Goal: Task Accomplishment & Management: Manage account settings

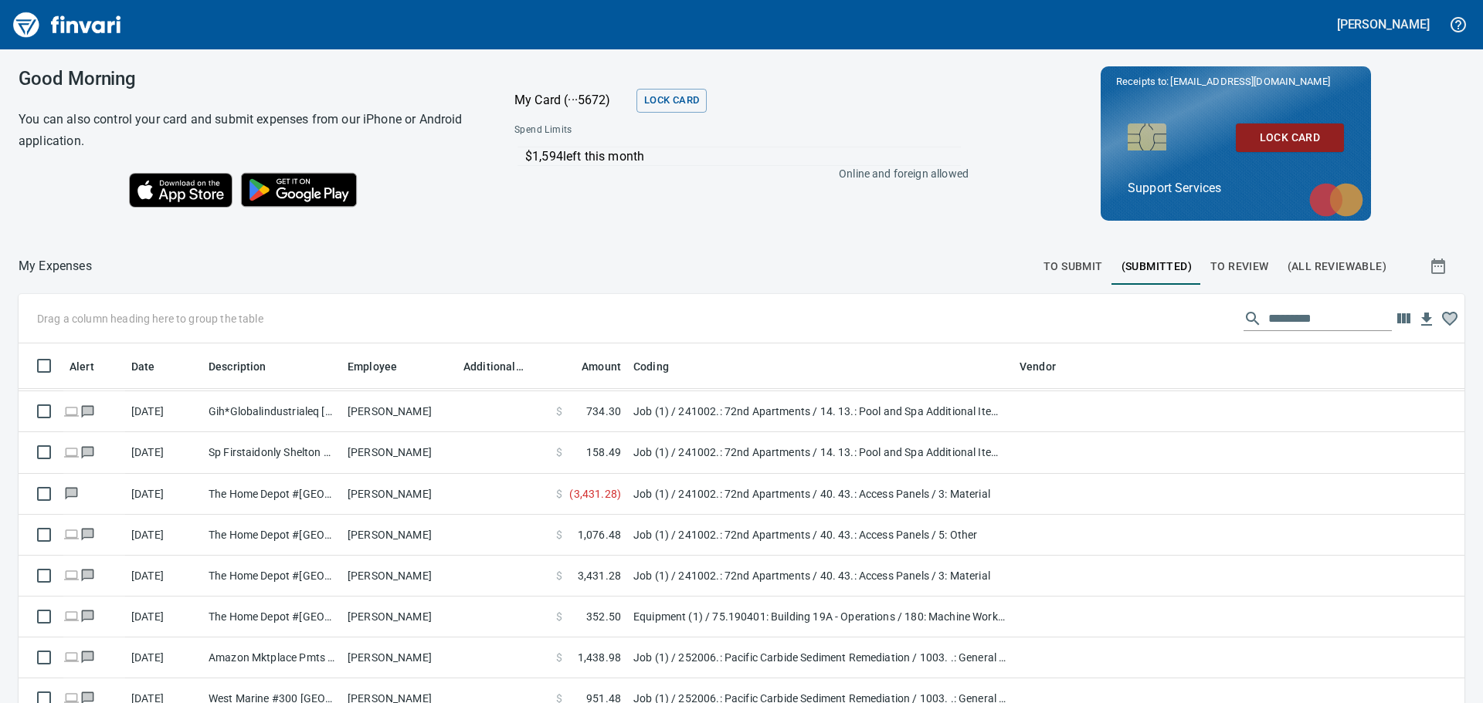
scroll to position [2548, 0]
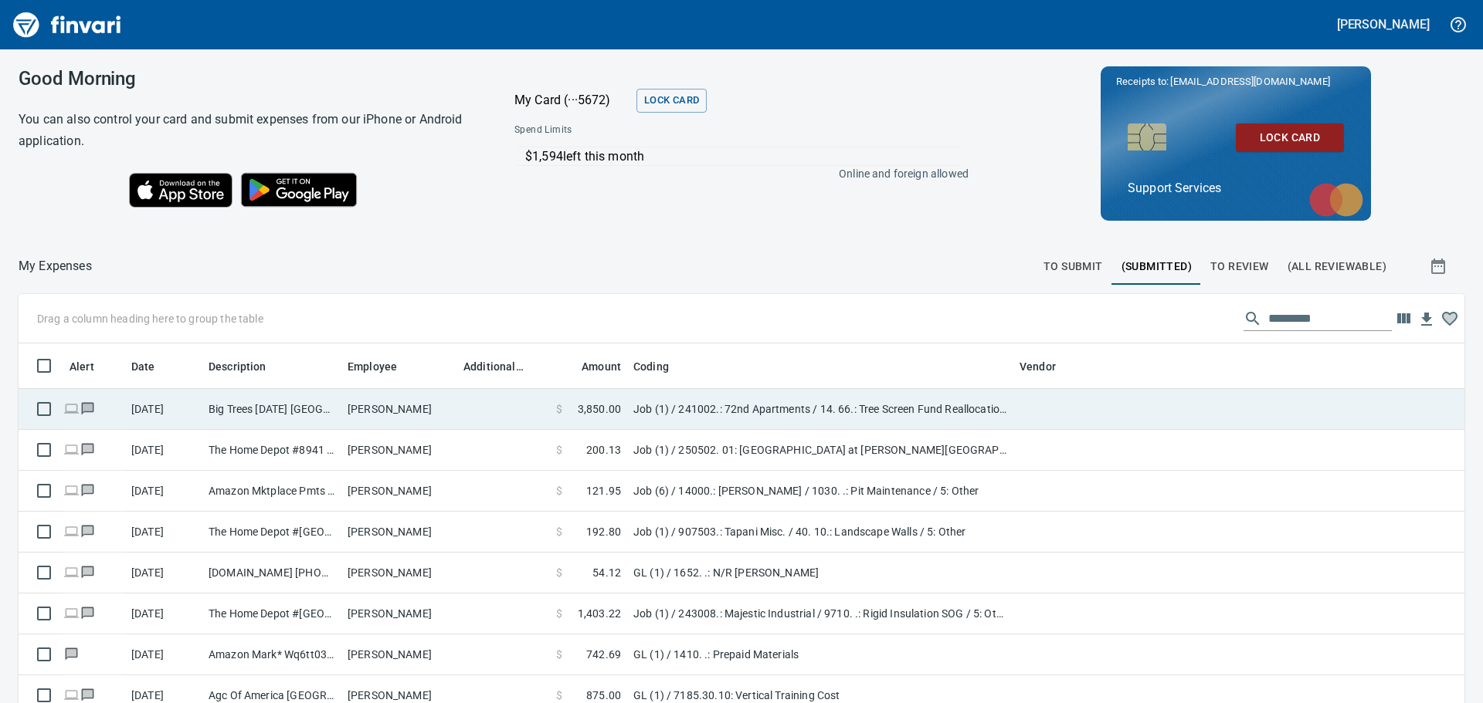
scroll to position [522, 1411]
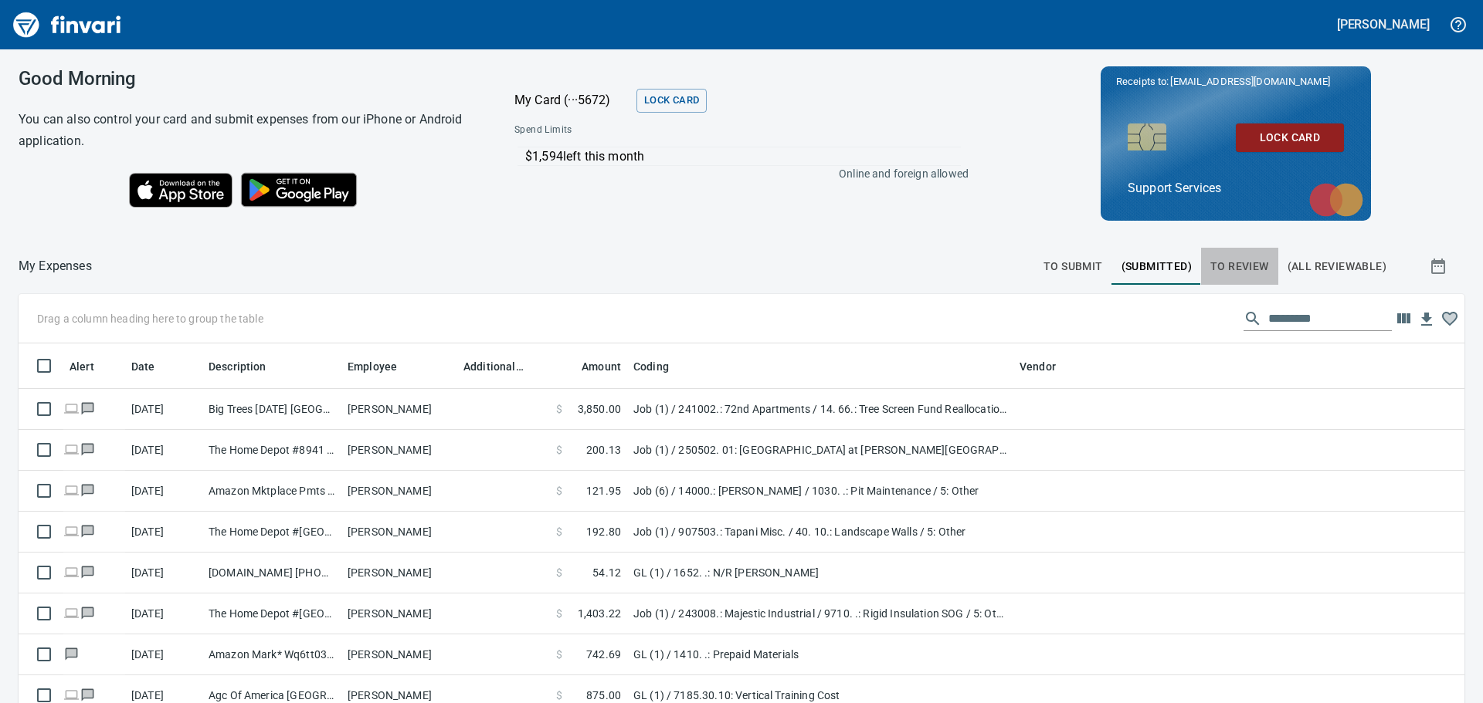
click at [1210, 269] on span "To Review" at bounding box center [1239, 266] width 59 height 19
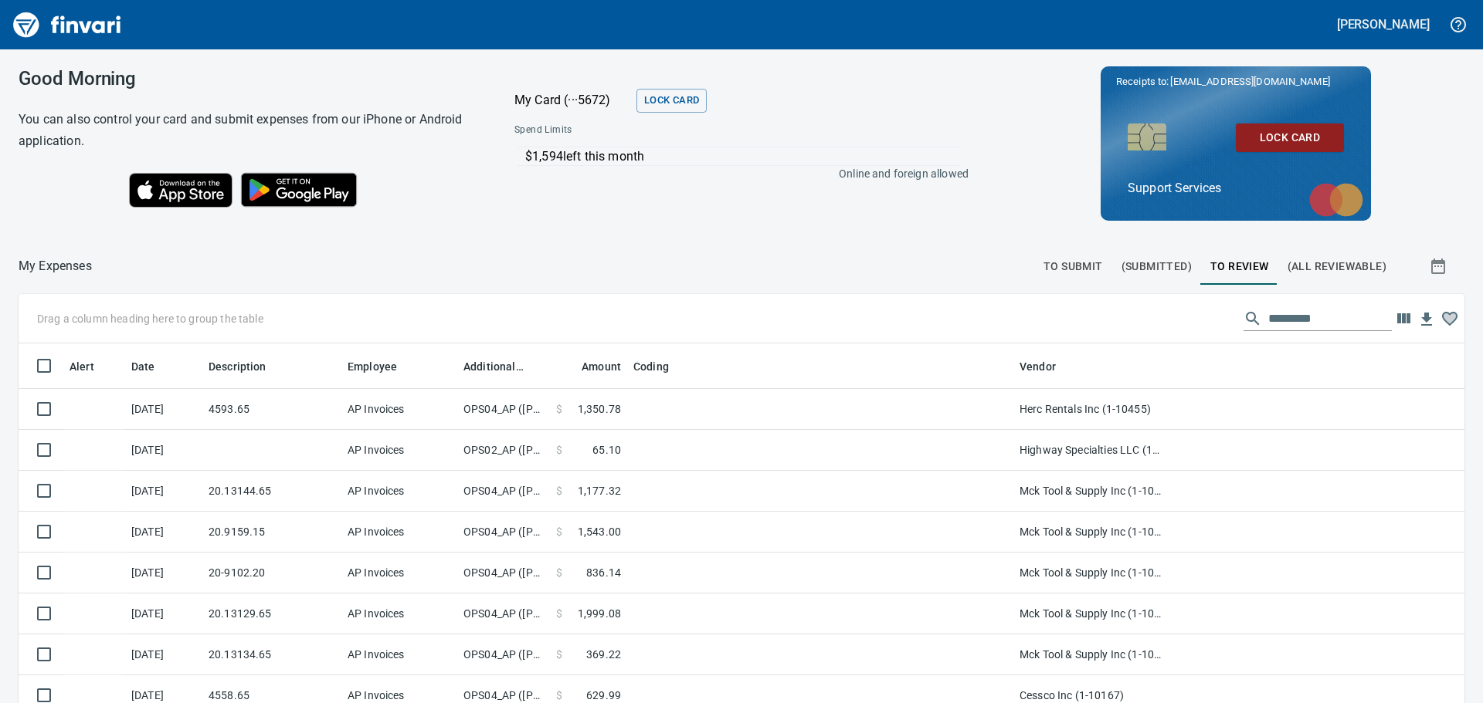
scroll to position [522, 1411]
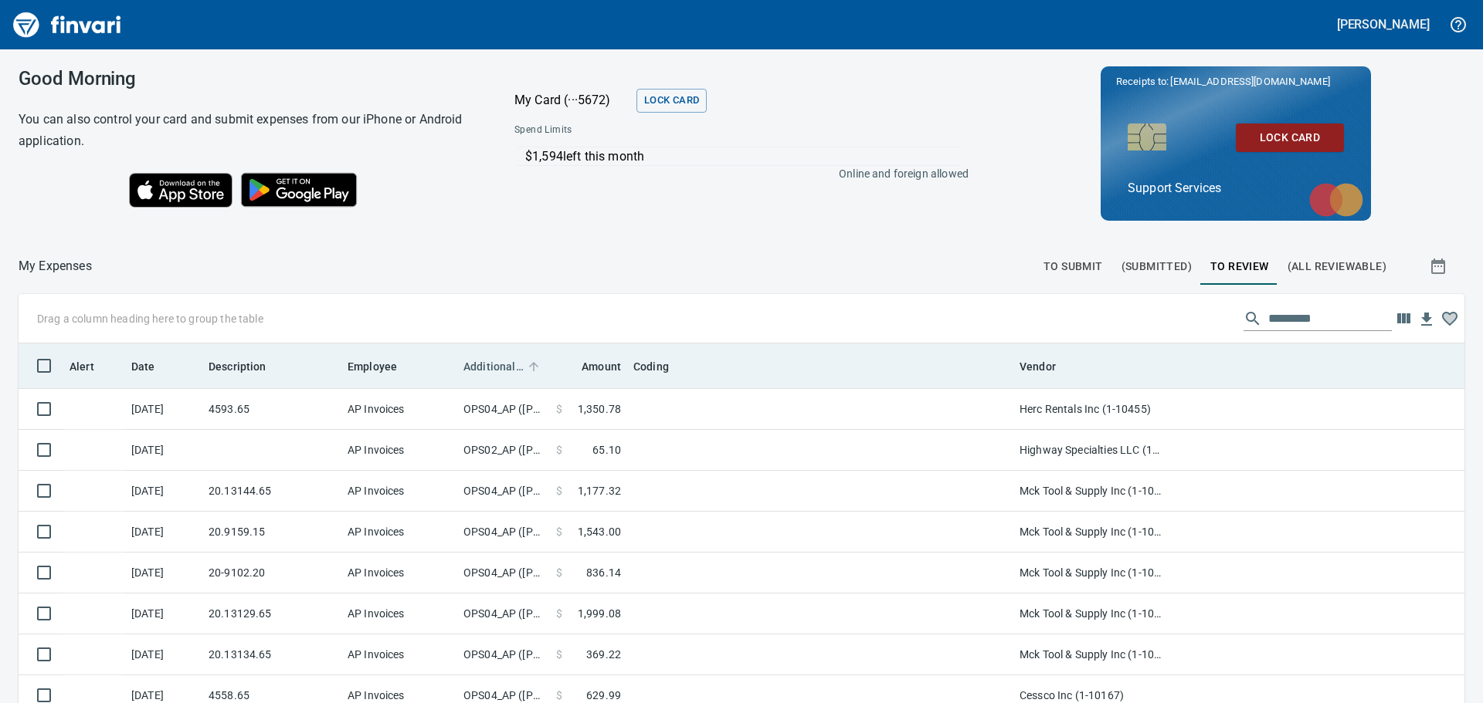
click at [505, 367] on span "Additional Reviewer" at bounding box center [493, 367] width 60 height 19
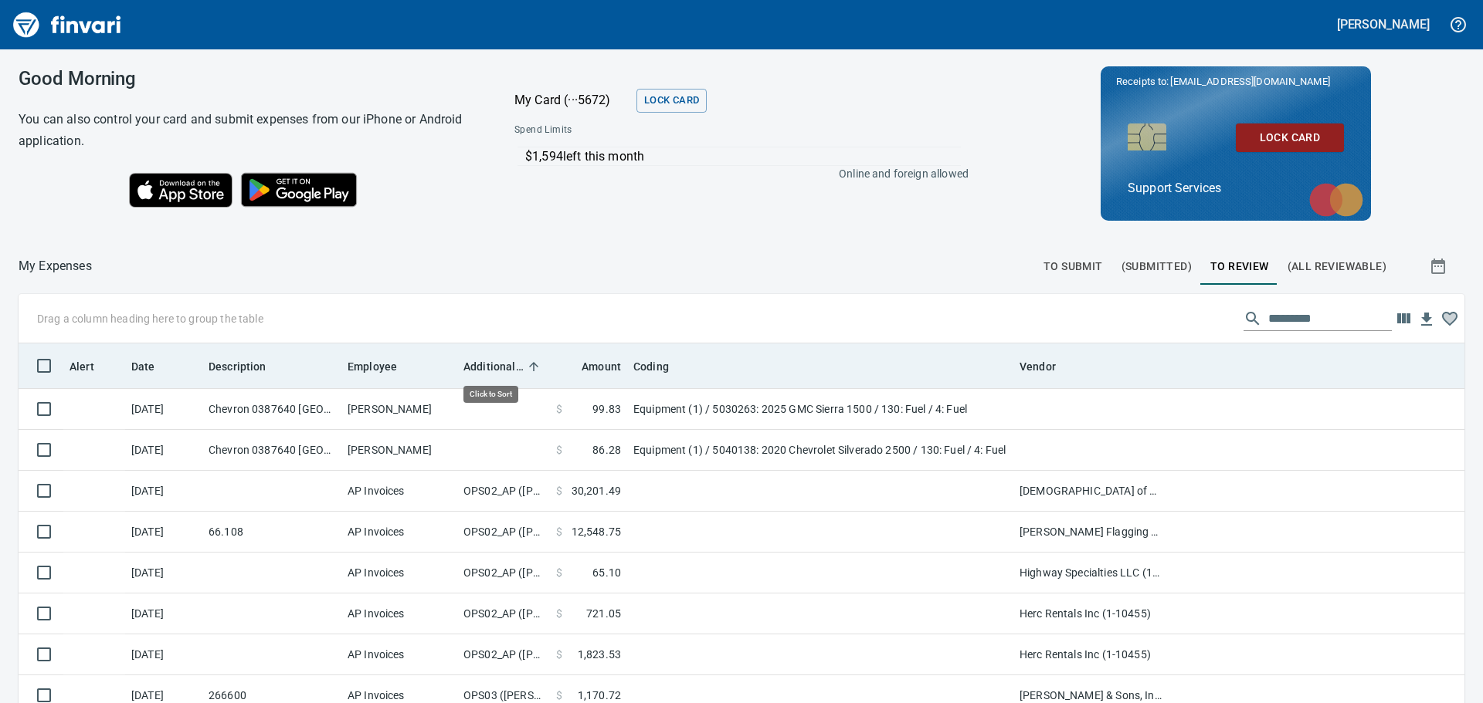
click at [505, 367] on span "Additional Reviewer" at bounding box center [493, 367] width 60 height 19
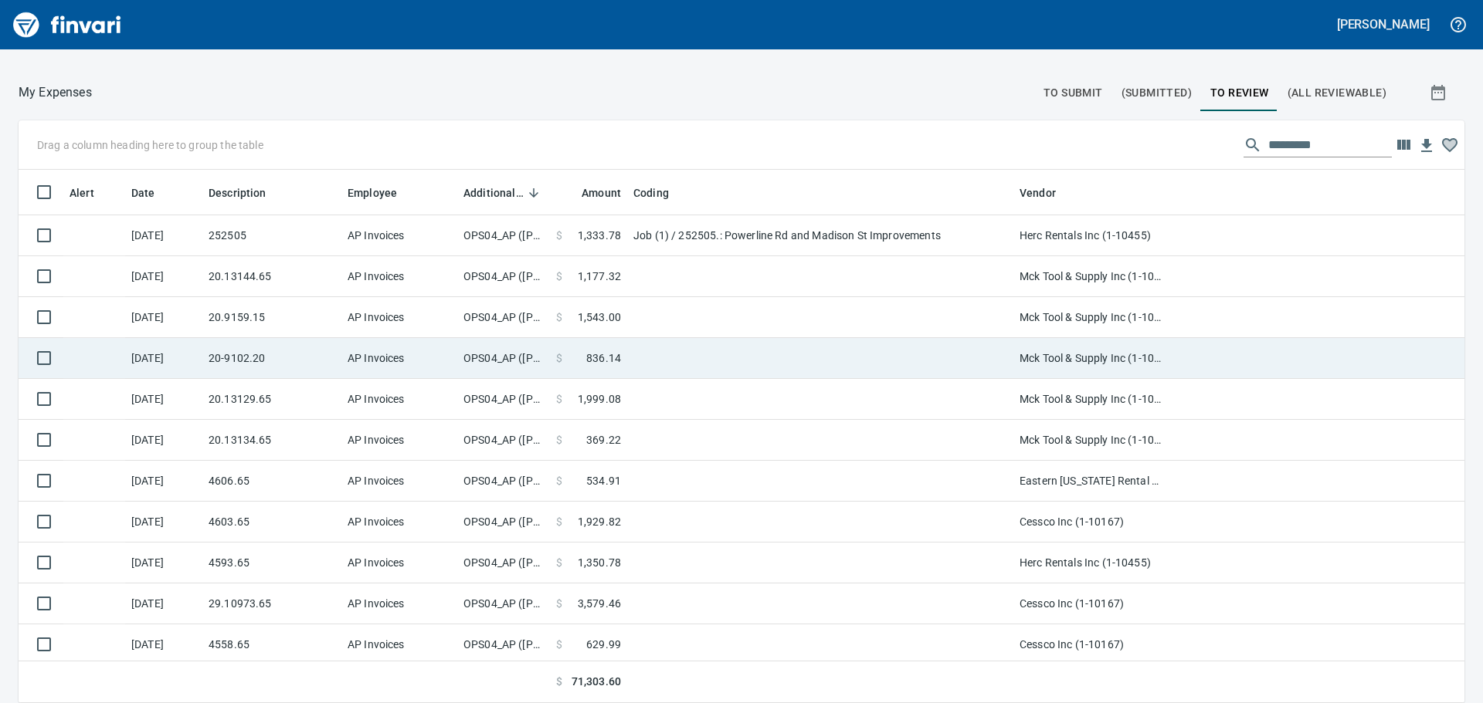
scroll to position [0, 0]
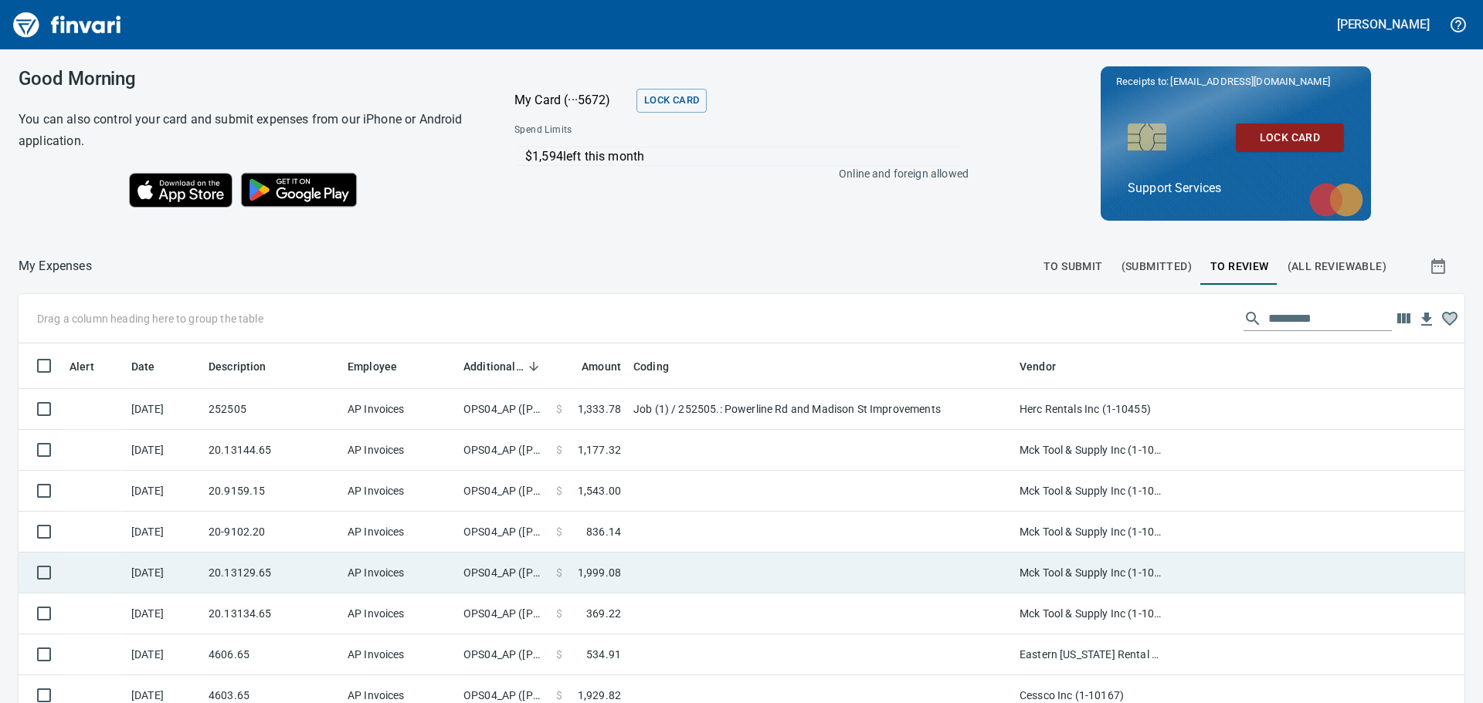
click at [620, 590] on td "$ 1,999.08" at bounding box center [588, 573] width 77 height 41
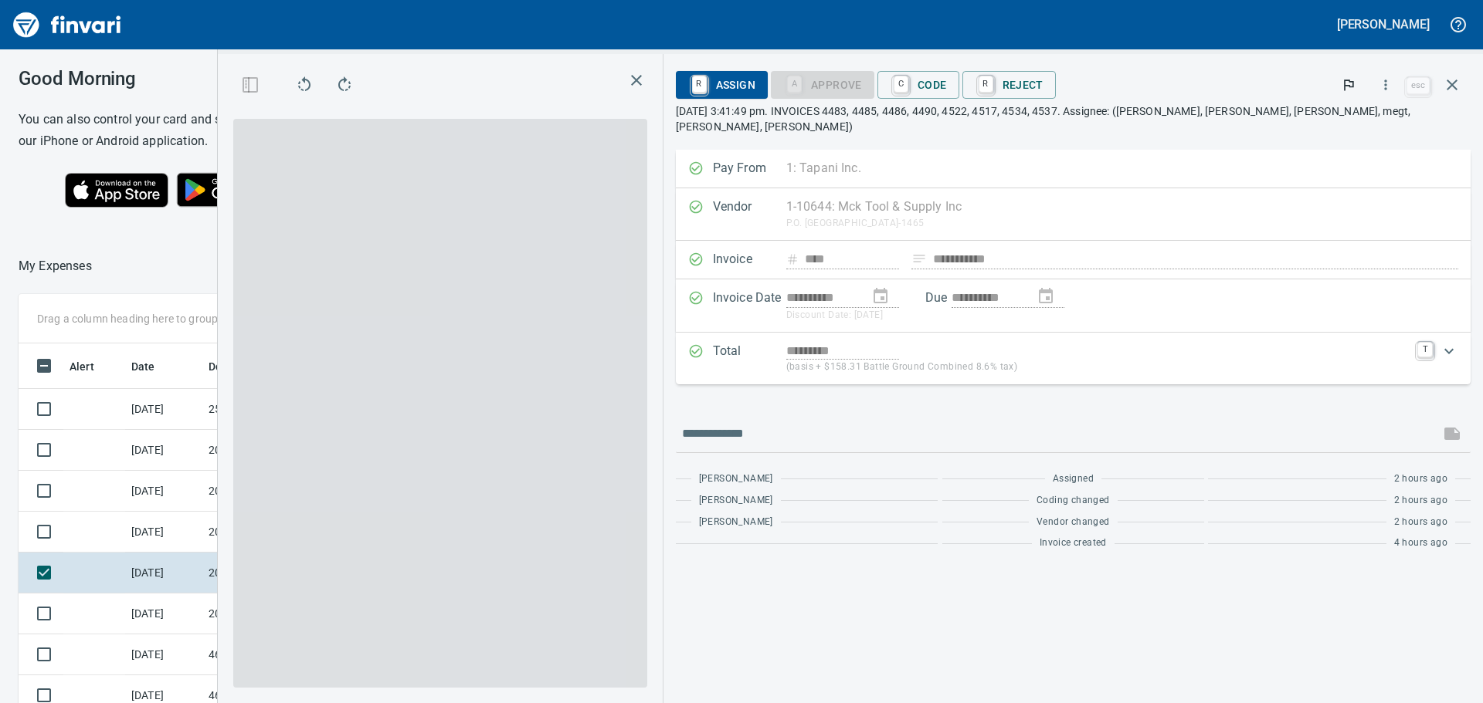
scroll to position [510, 1025]
click at [502, 303] on span at bounding box center [440, 403] width 414 height 569
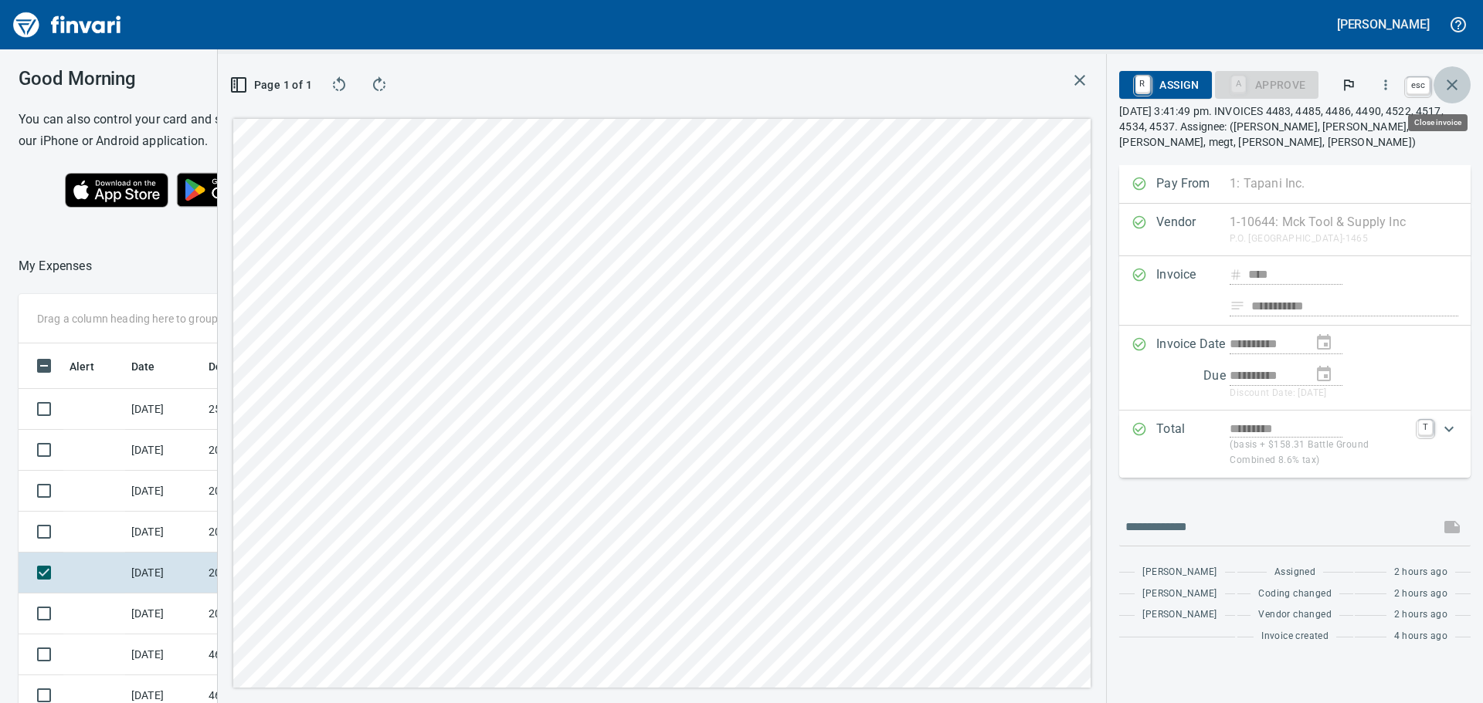
click at [1462, 92] on button "button" at bounding box center [1451, 84] width 37 height 37
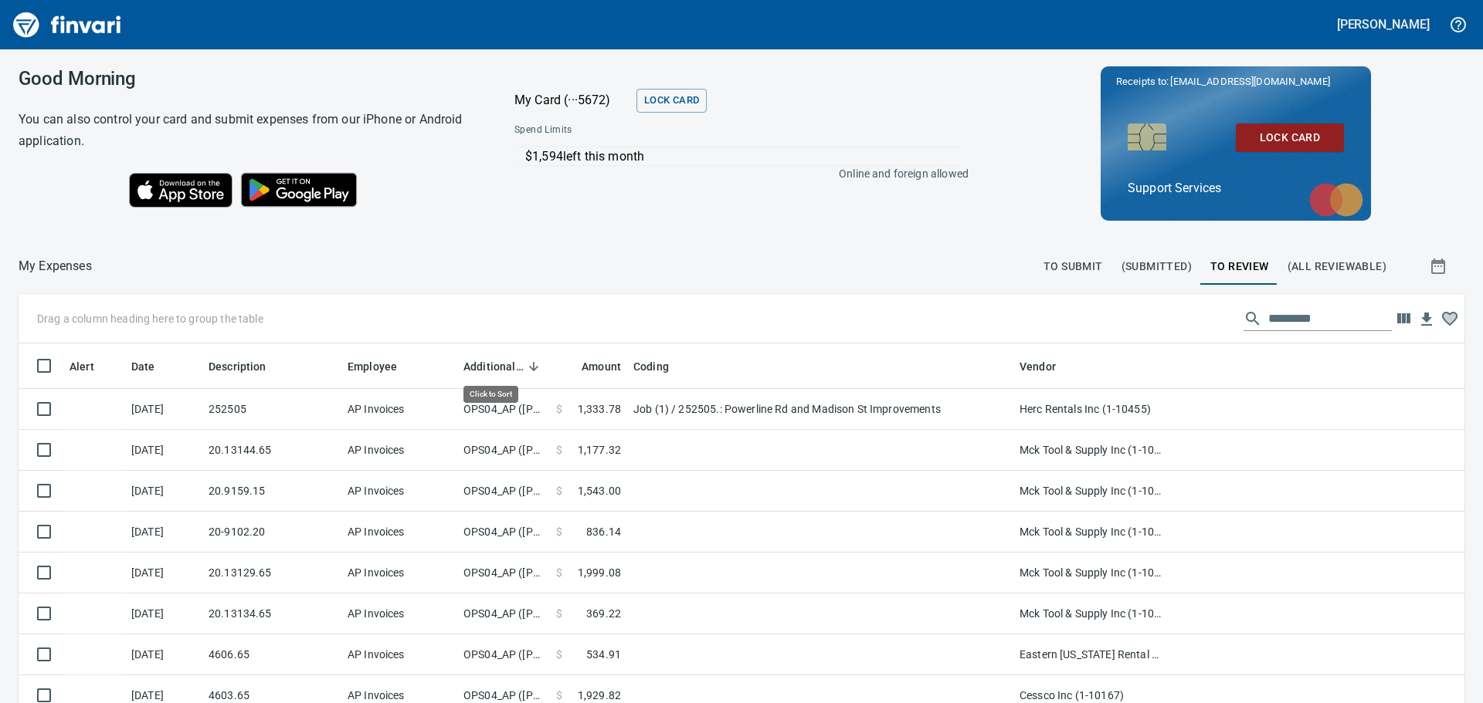
scroll to position [522, 1411]
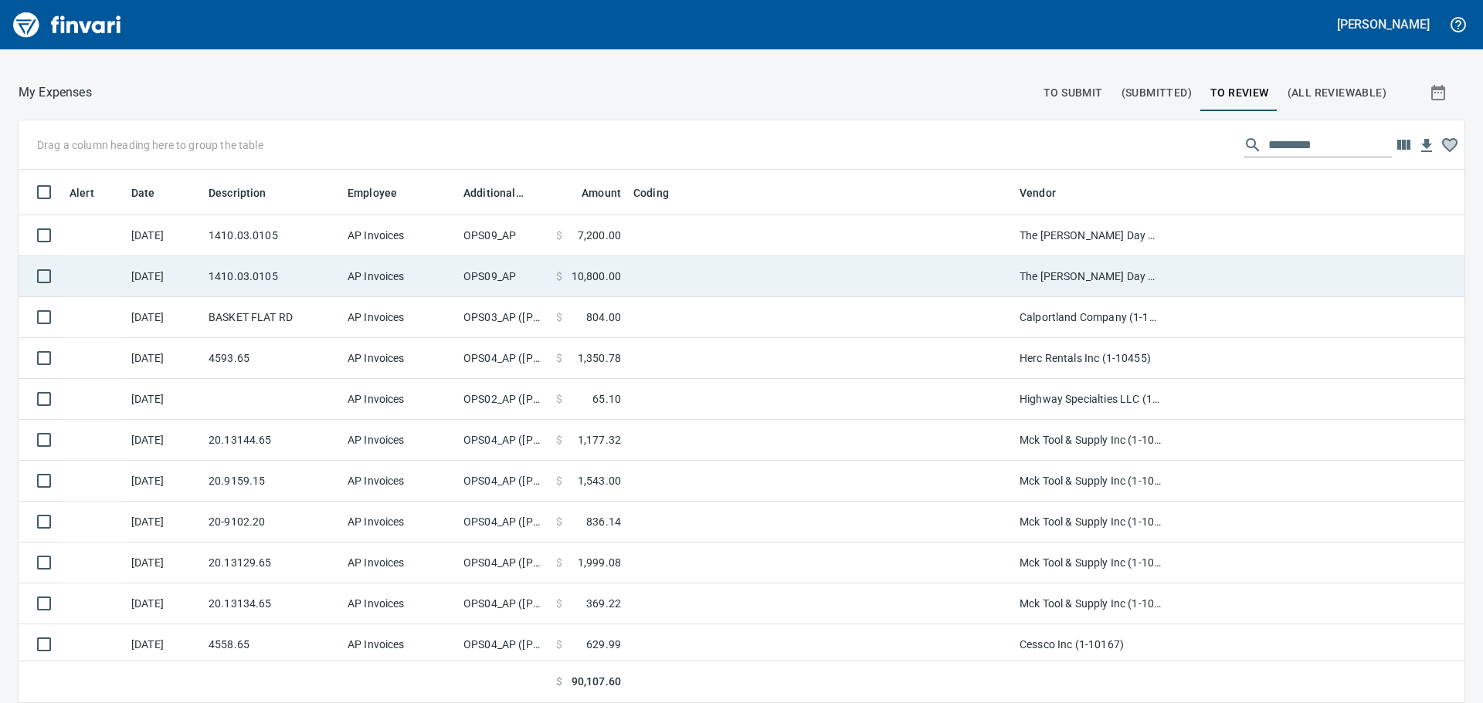
click at [505, 273] on td "OPS09_AP" at bounding box center [503, 276] width 93 height 41
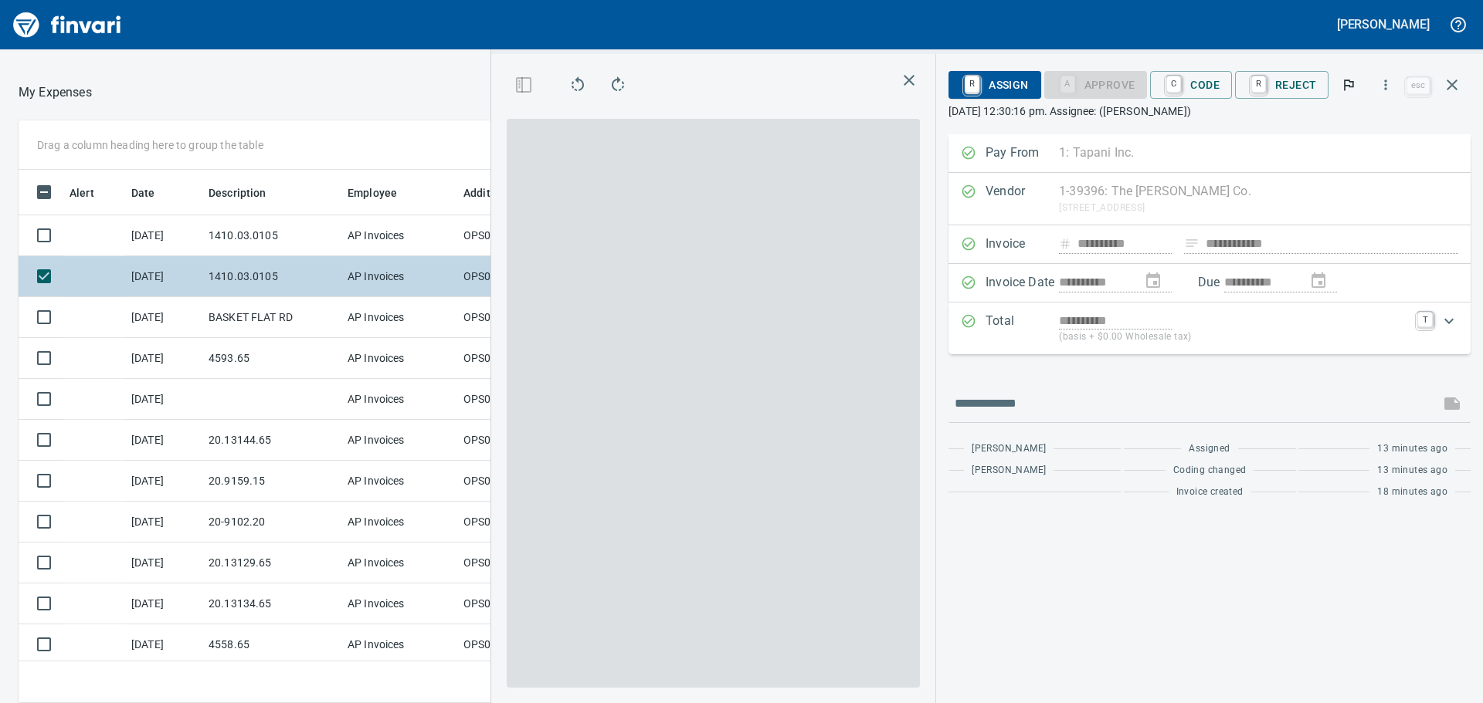
scroll to position [510, 1025]
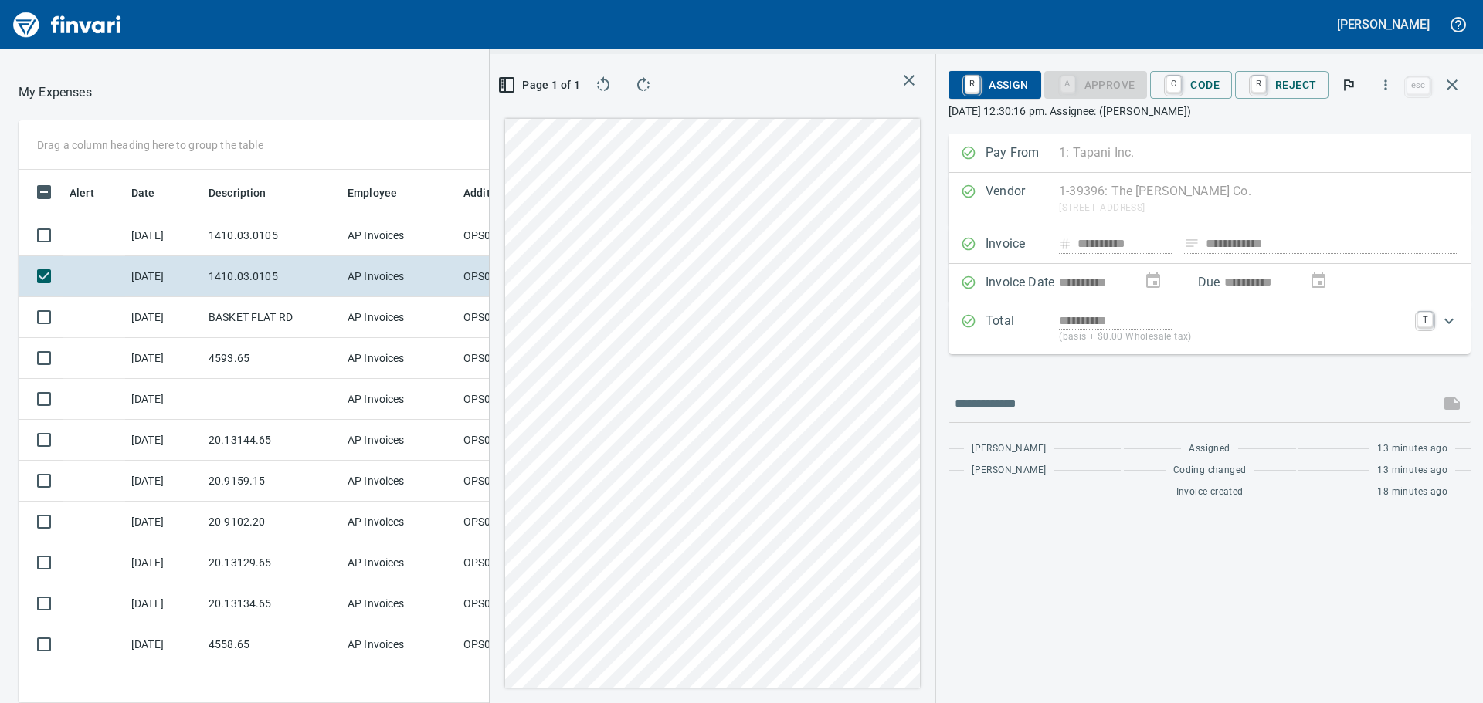
click at [917, 81] on icon "button" at bounding box center [909, 80] width 19 height 19
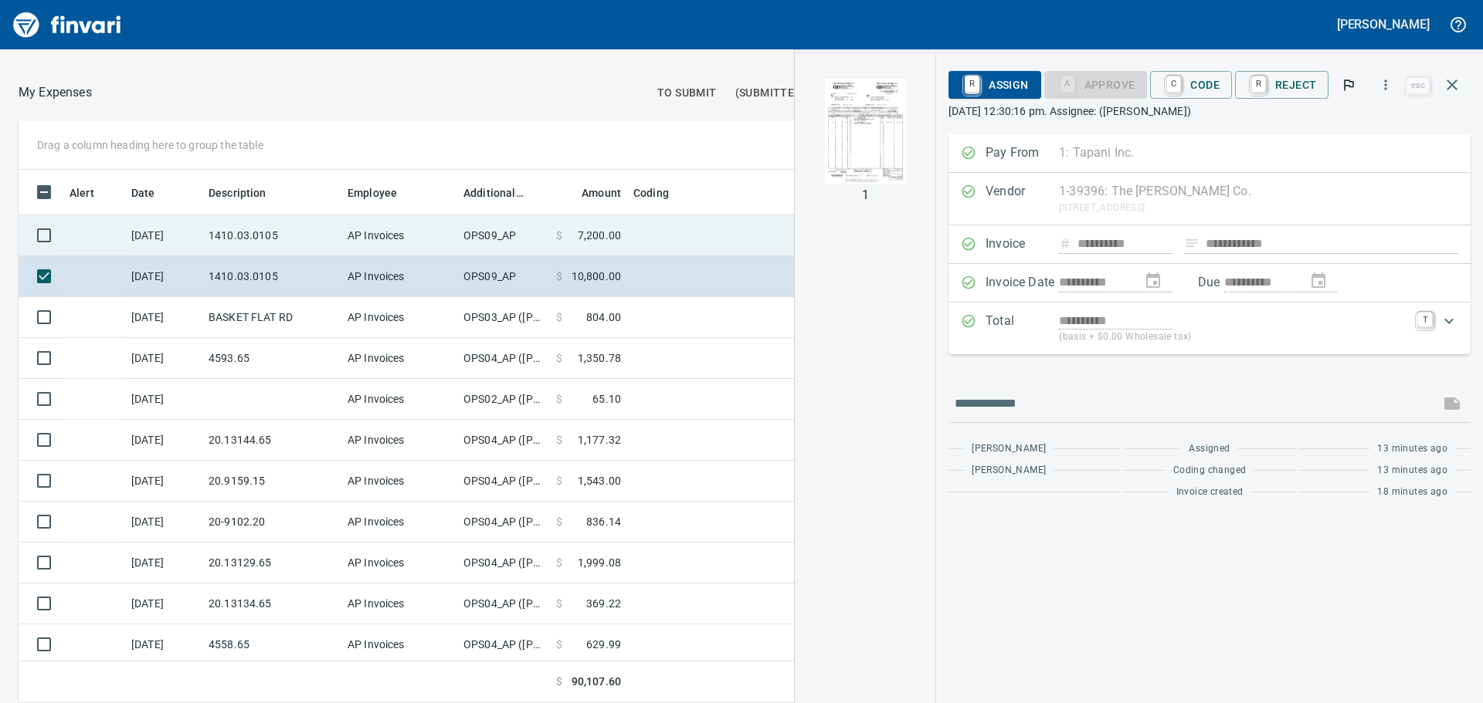
click at [637, 223] on td at bounding box center [820, 235] width 386 height 41
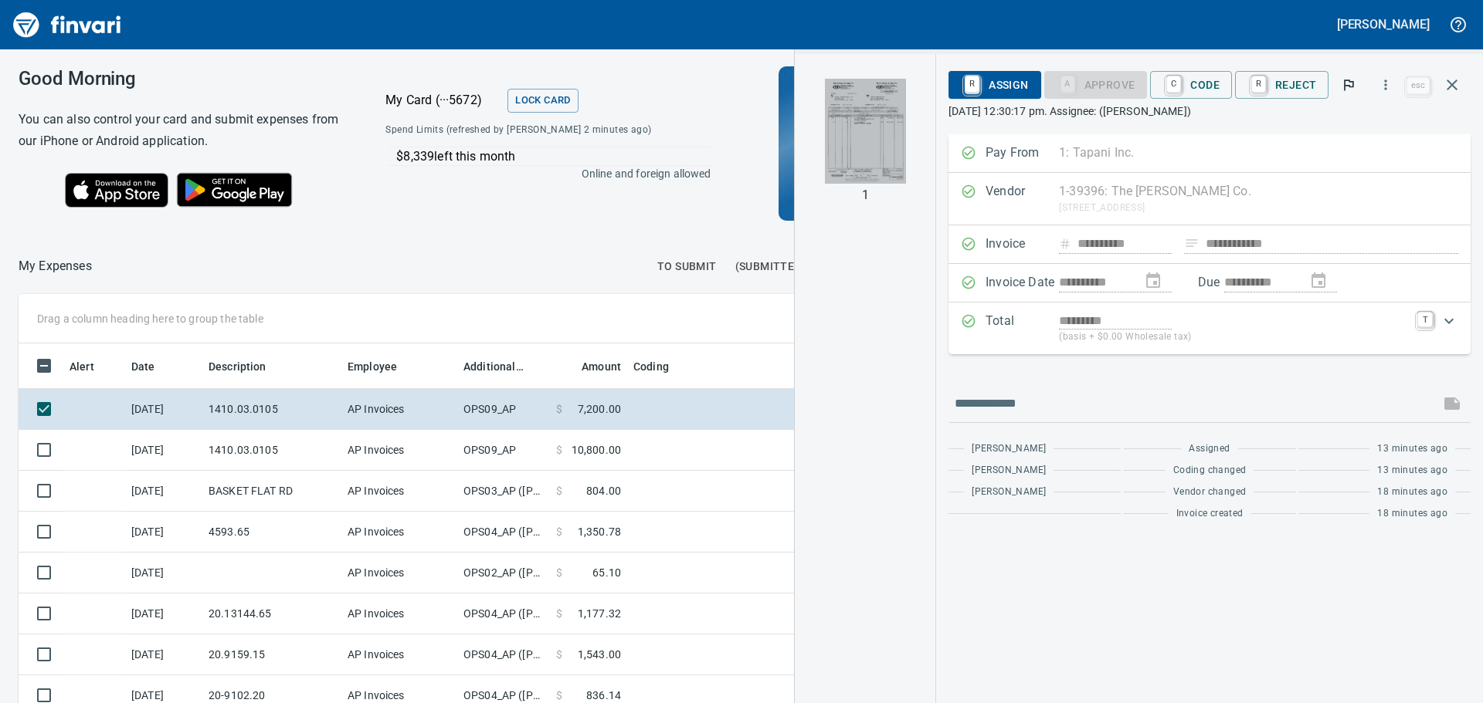
click at [876, 143] on img "button" at bounding box center [865, 131] width 81 height 105
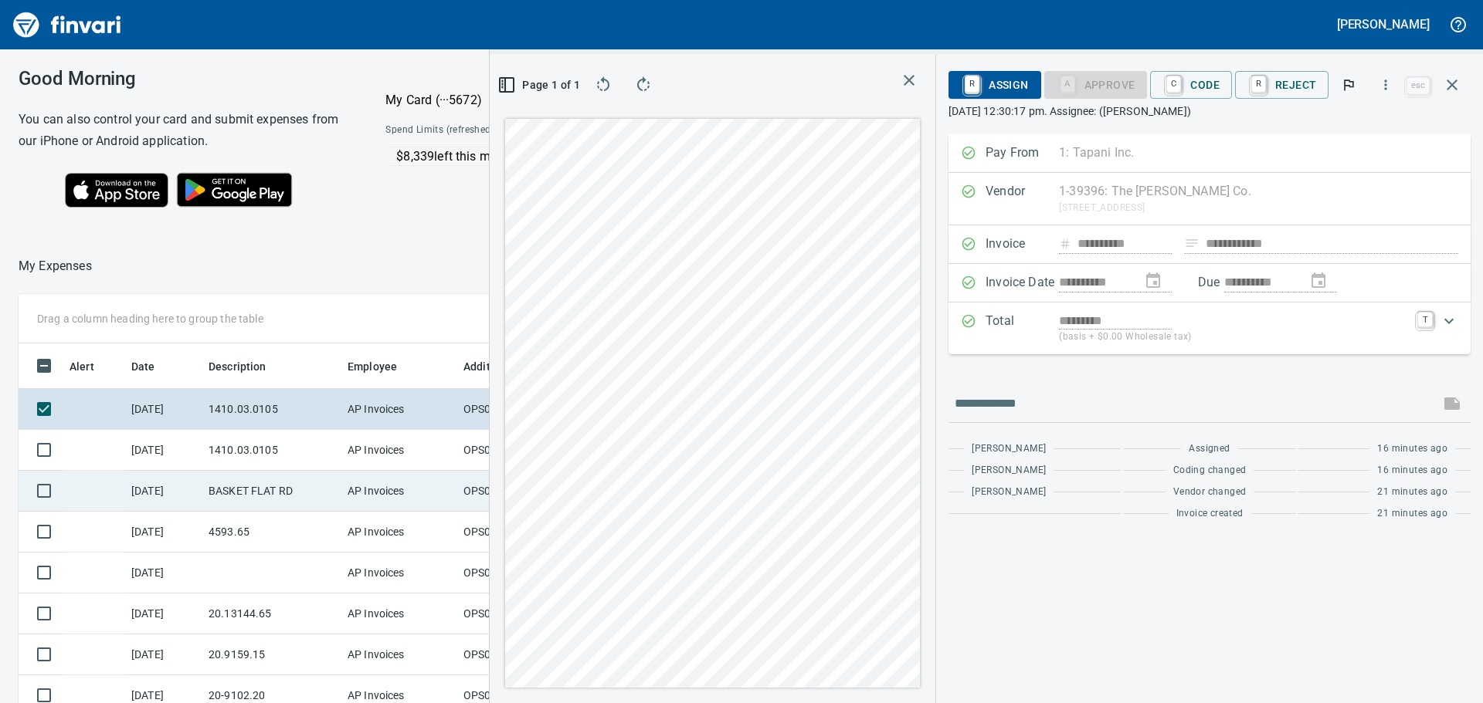
click at [463, 498] on td "OPS03_AP (jessicaw, karim)" at bounding box center [503, 491] width 93 height 41
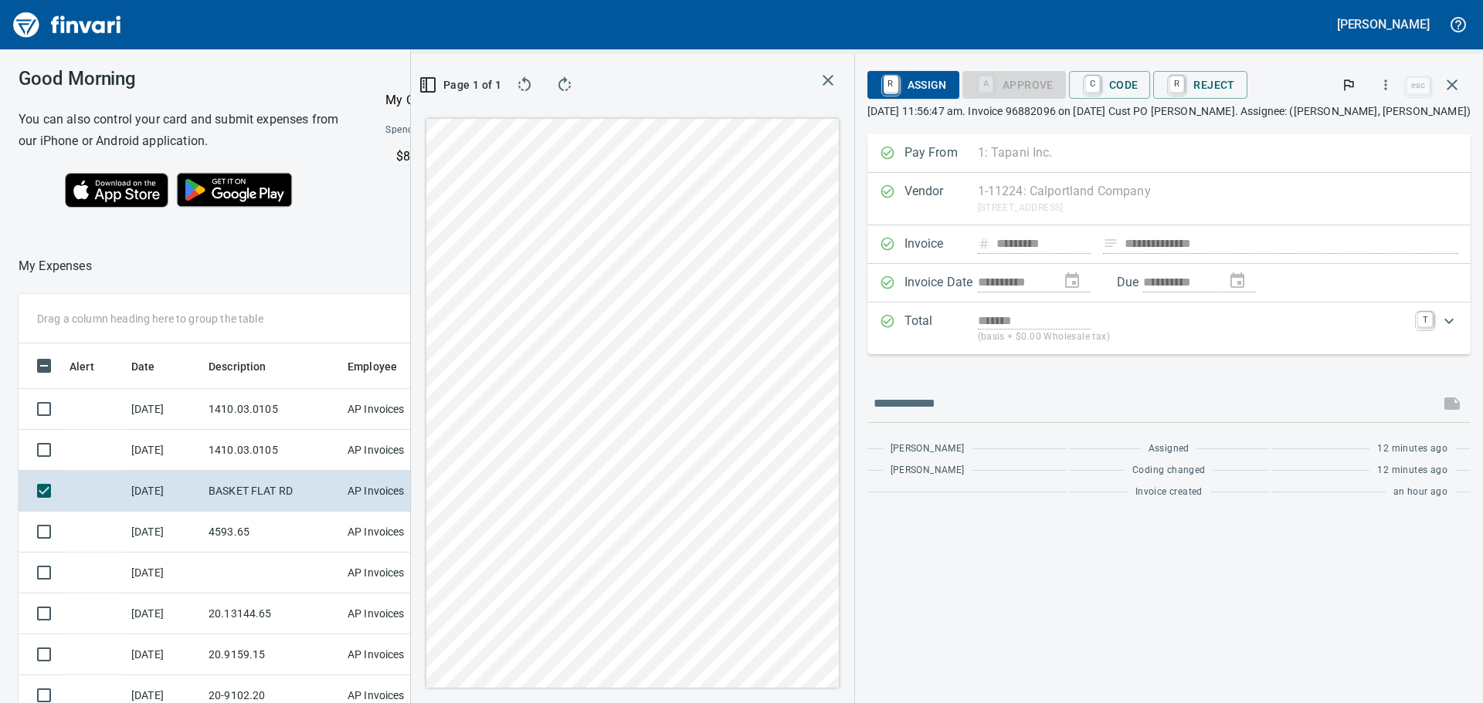
click at [841, 84] on button "button" at bounding box center [828, 80] width 28 height 28
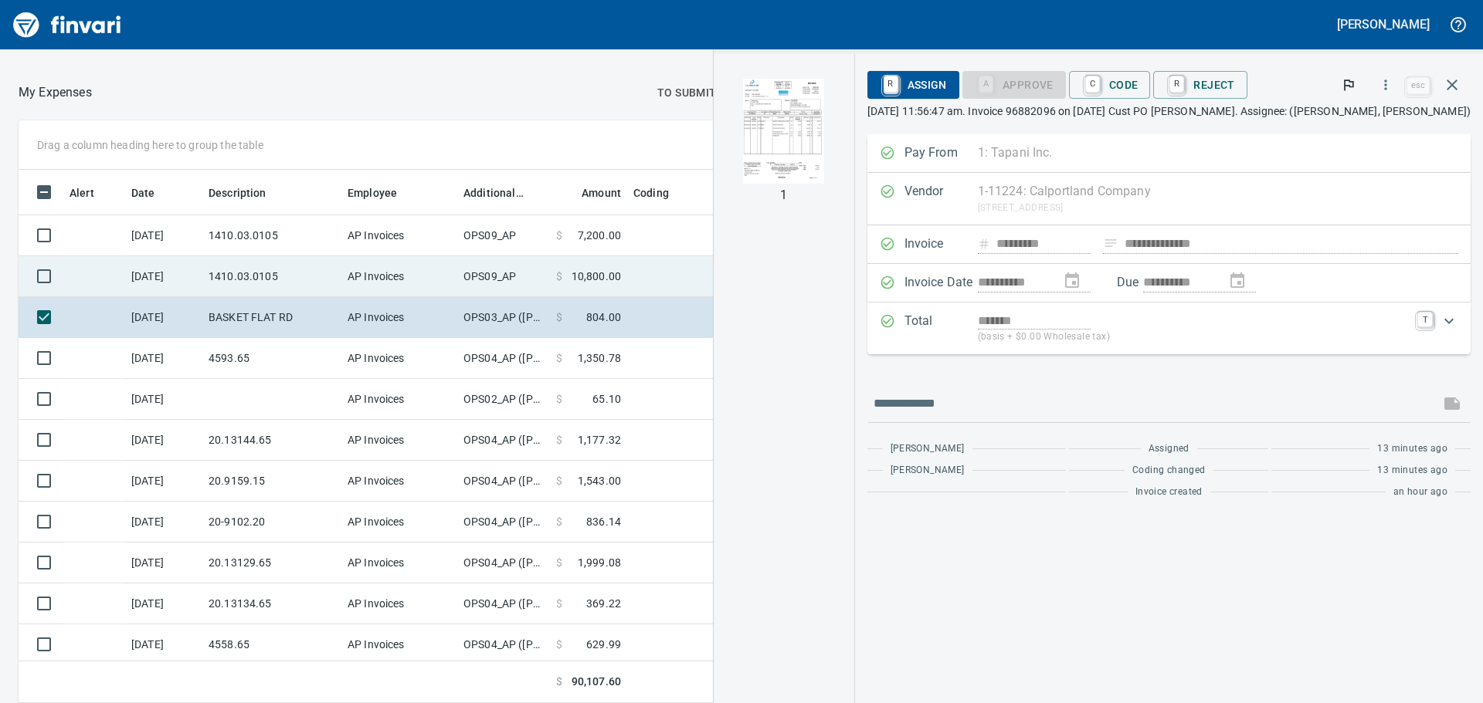
click at [537, 290] on td "OPS09_AP" at bounding box center [503, 276] width 93 height 41
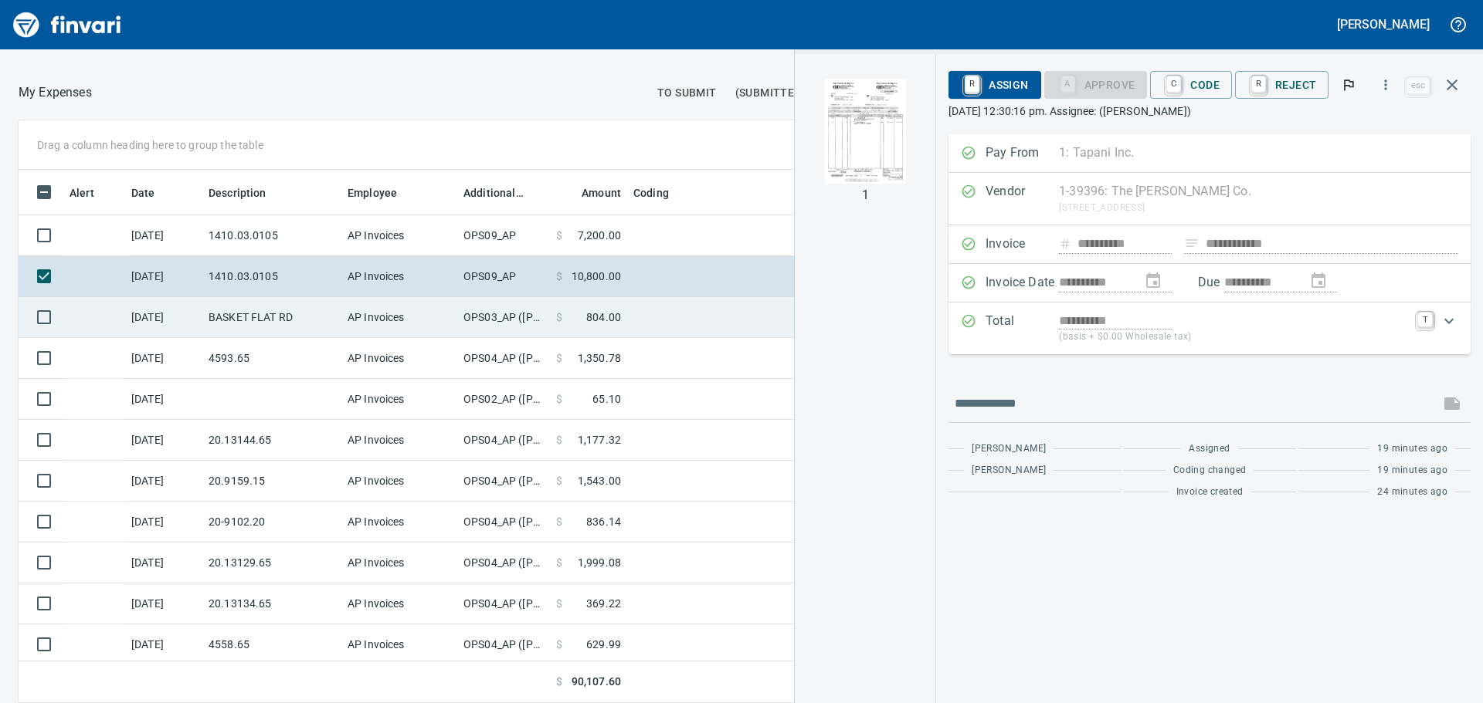
click at [398, 327] on td "AP Invoices" at bounding box center [399, 317] width 116 height 41
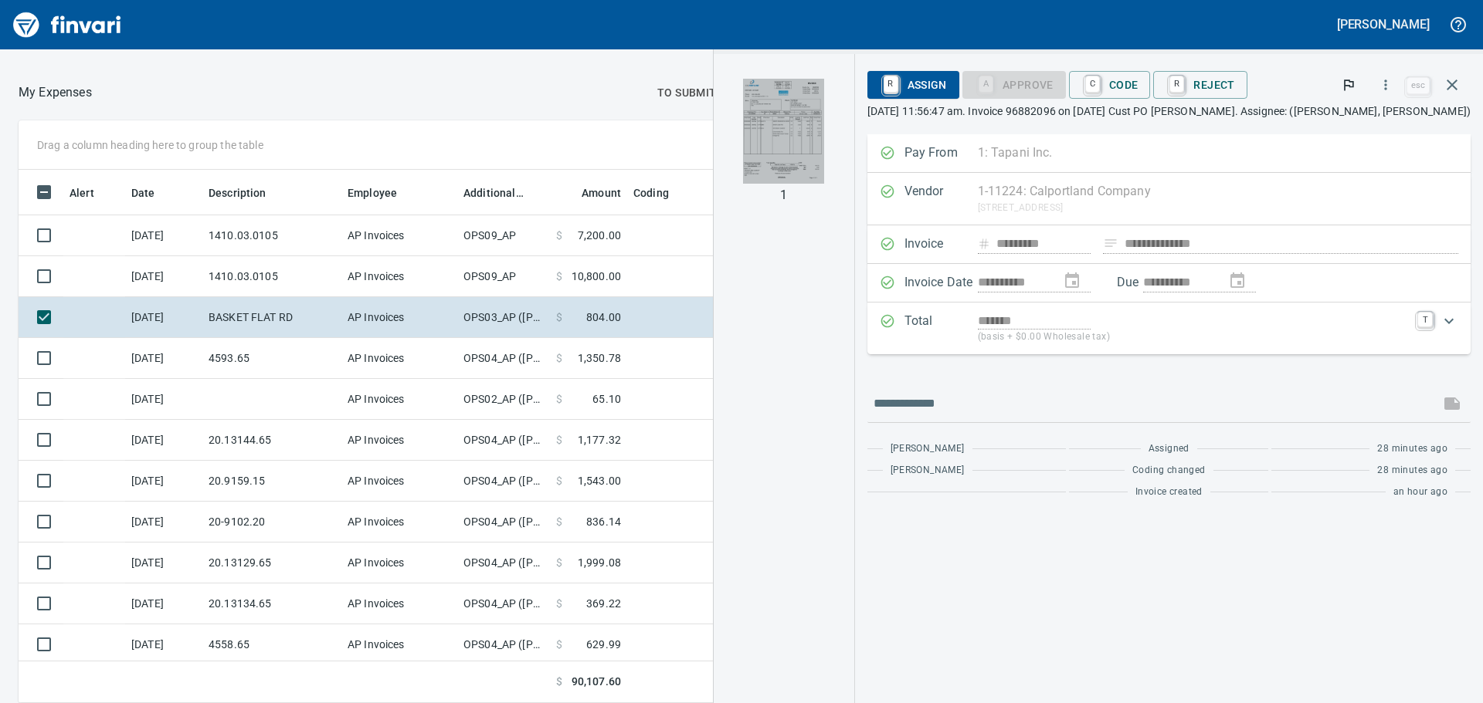
click at [808, 110] on img "button" at bounding box center [783, 131] width 81 height 105
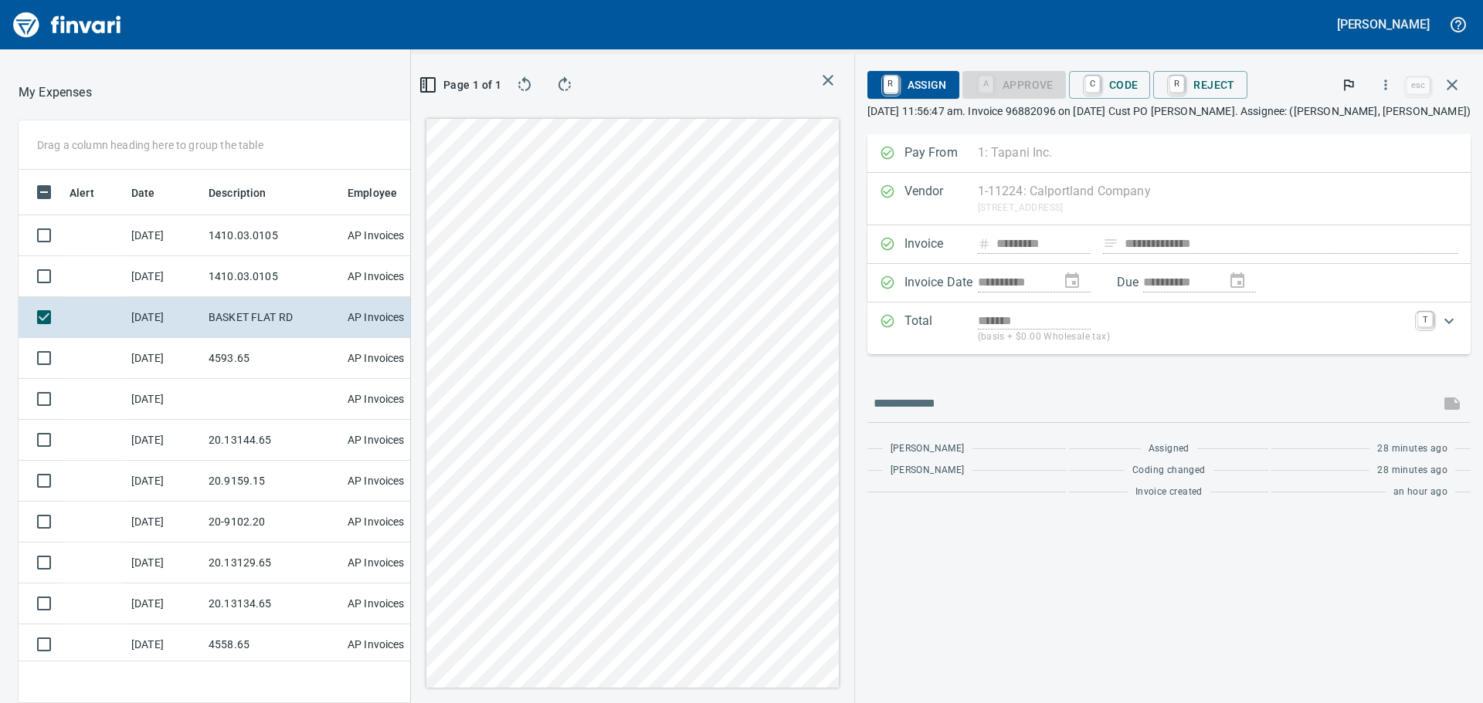
click at [930, 184] on div "**********" at bounding box center [947, 378] width 1072 height 649
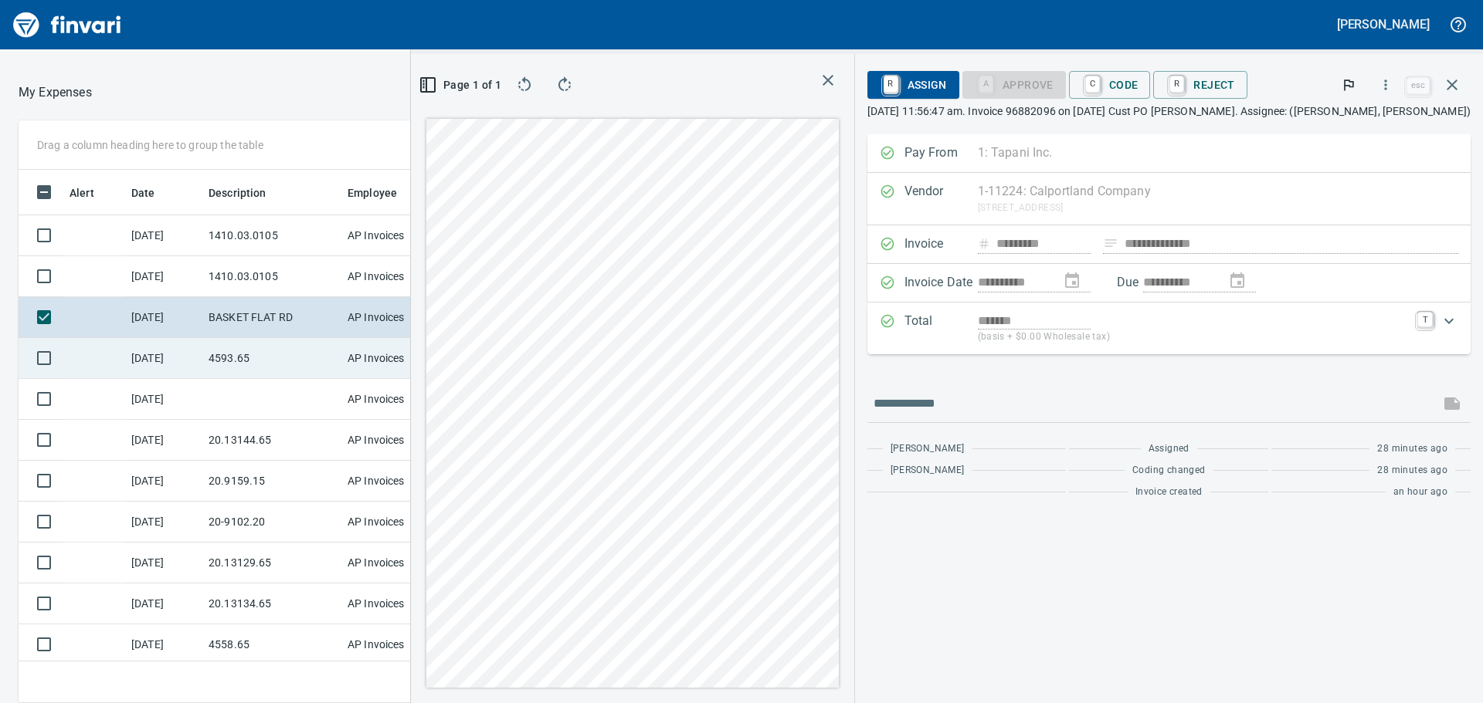
click at [280, 370] on td "4593.65" at bounding box center [271, 358] width 139 height 41
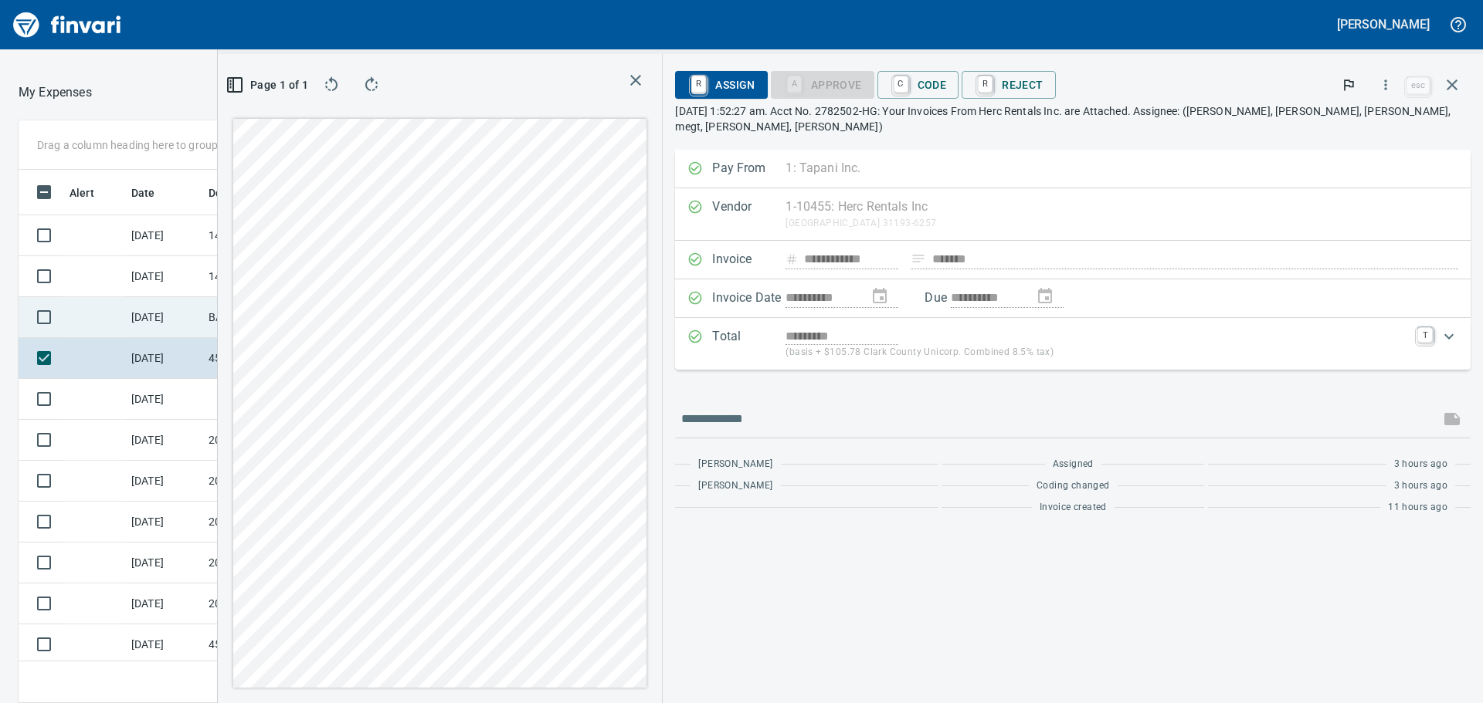
click at [167, 319] on td "[DATE]" at bounding box center [163, 317] width 77 height 41
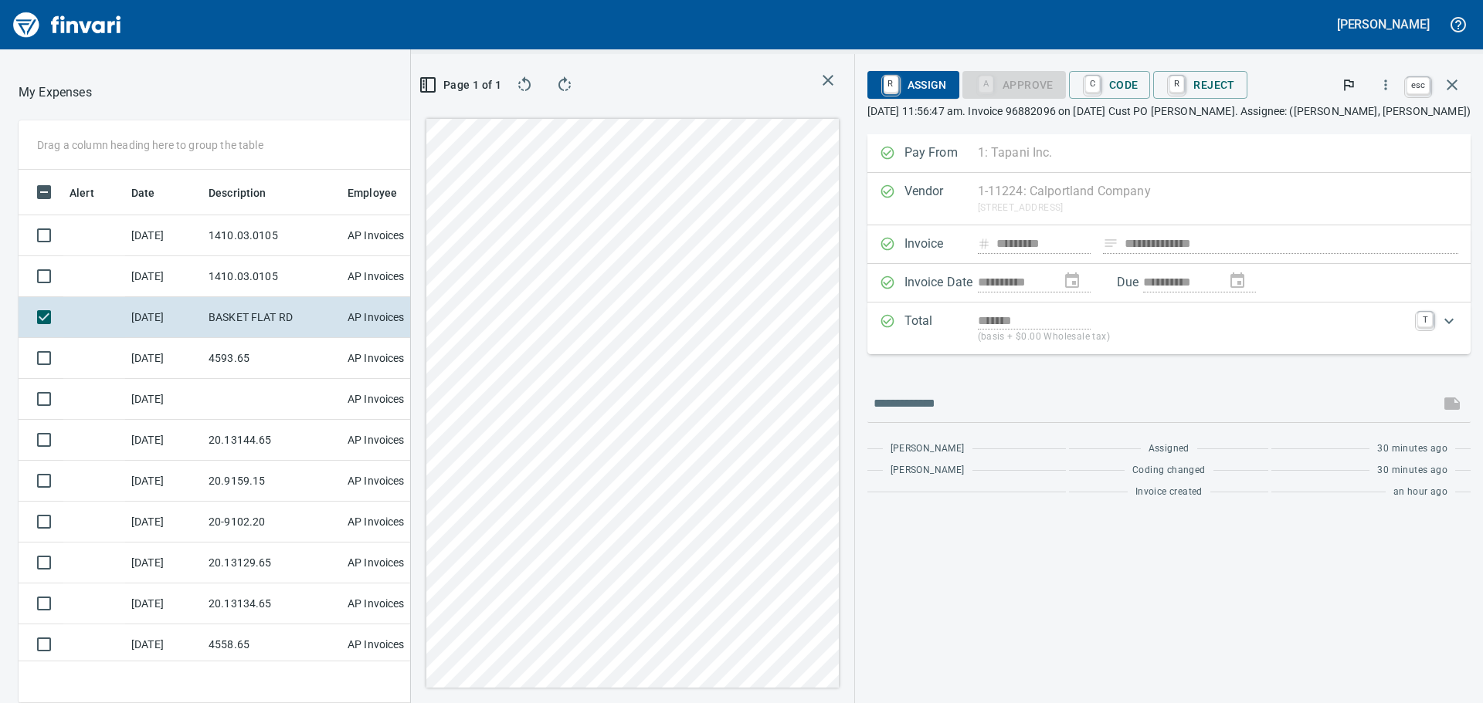
scroll to position [510, 1025]
click at [1445, 86] on icon "button" at bounding box center [1451, 85] width 19 height 19
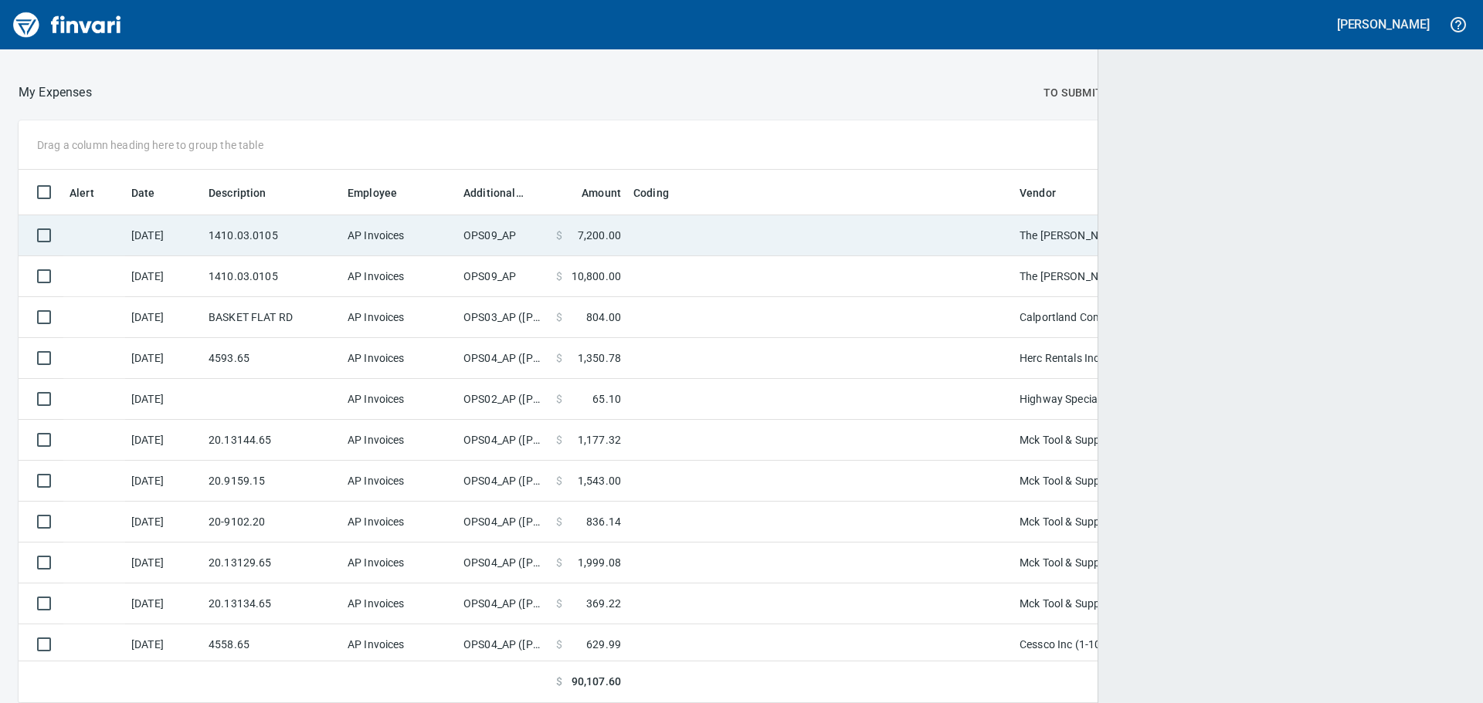
scroll to position [522, 1408]
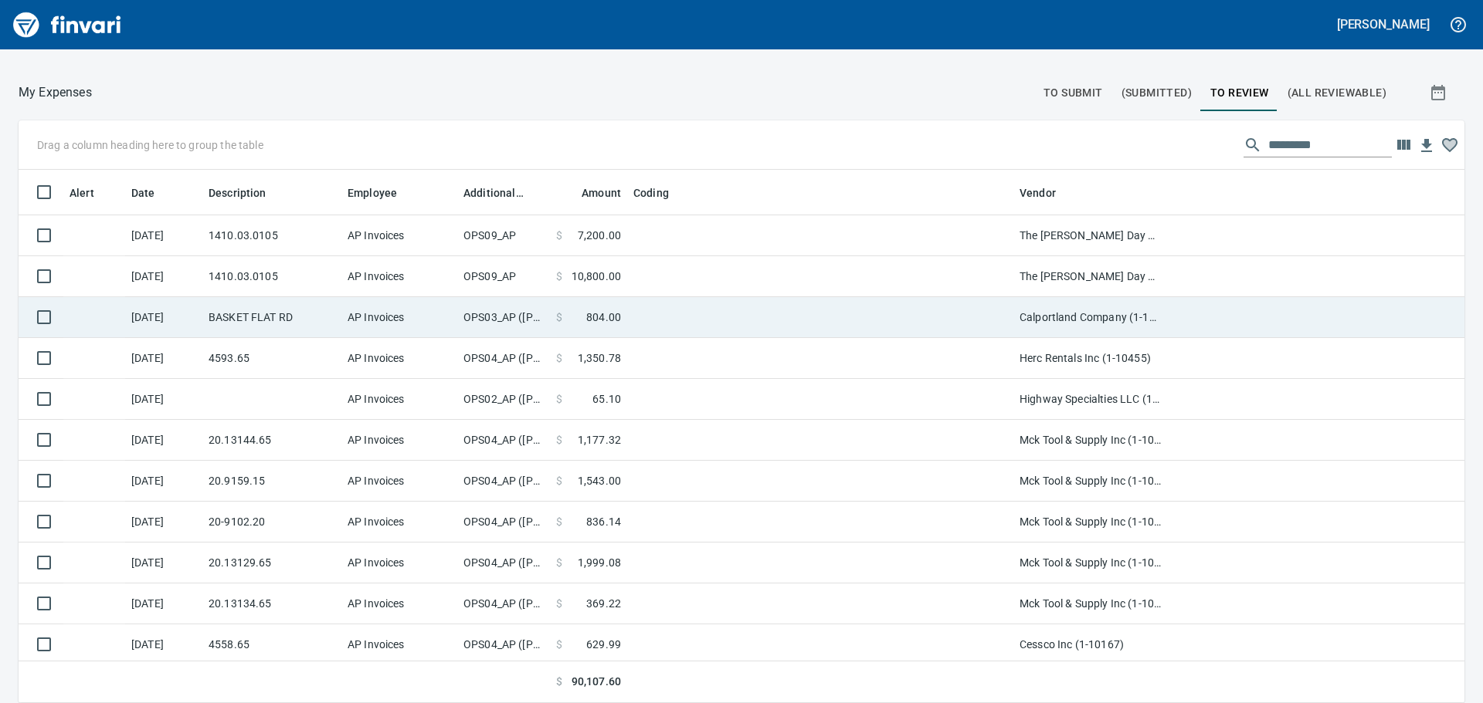
click at [522, 320] on td "OPS03_AP (jessicaw, karim)" at bounding box center [503, 317] width 93 height 41
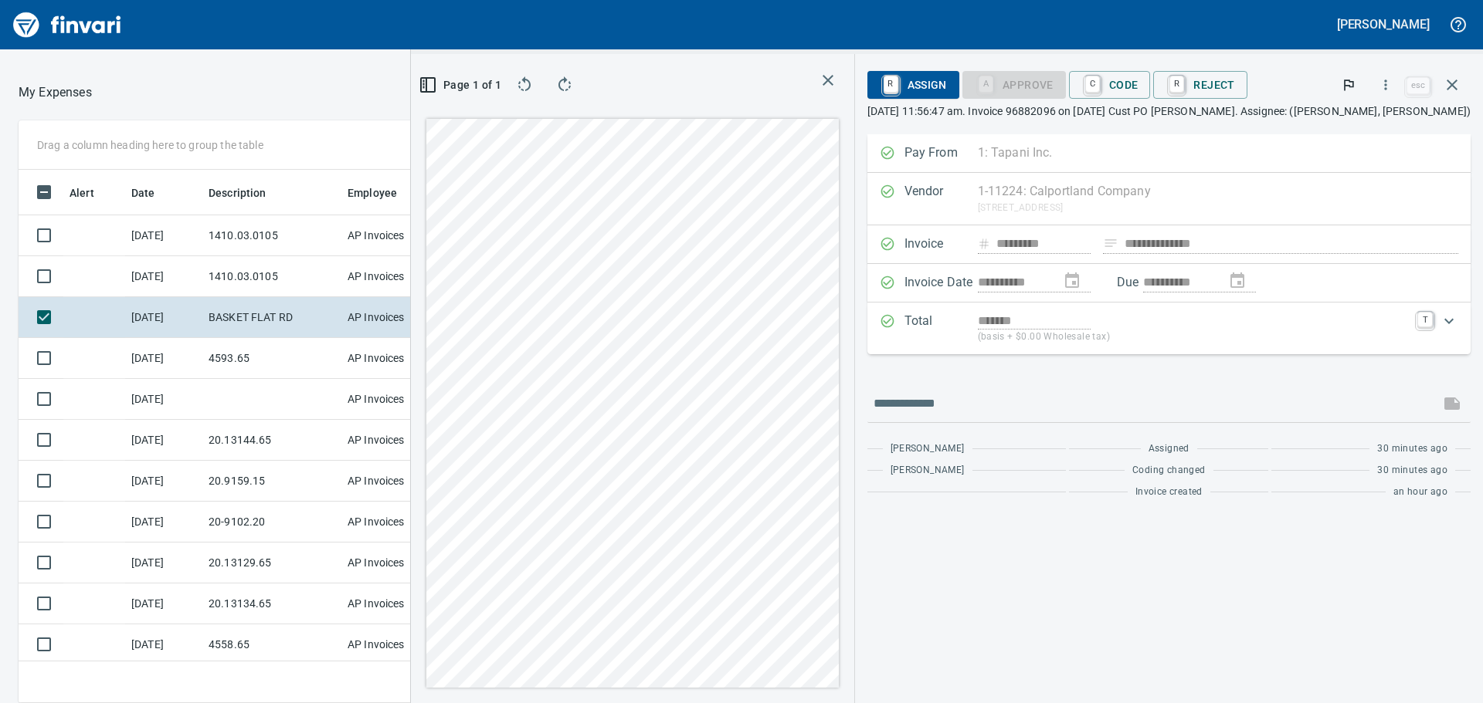
scroll to position [510, 1025]
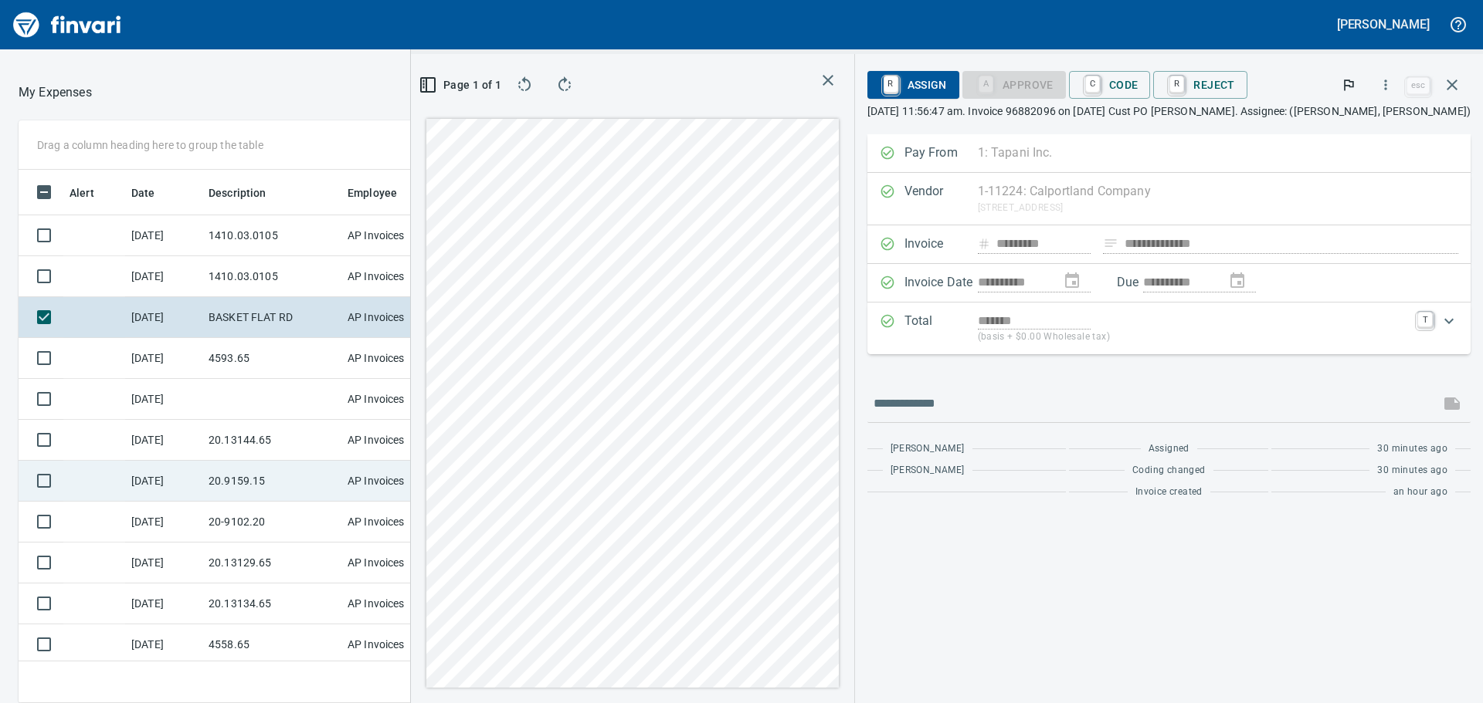
click at [435, 496] on div "Drag a column heading here to group the table Alert Date Description Employee A…" at bounding box center [741, 411] width 1483 height 583
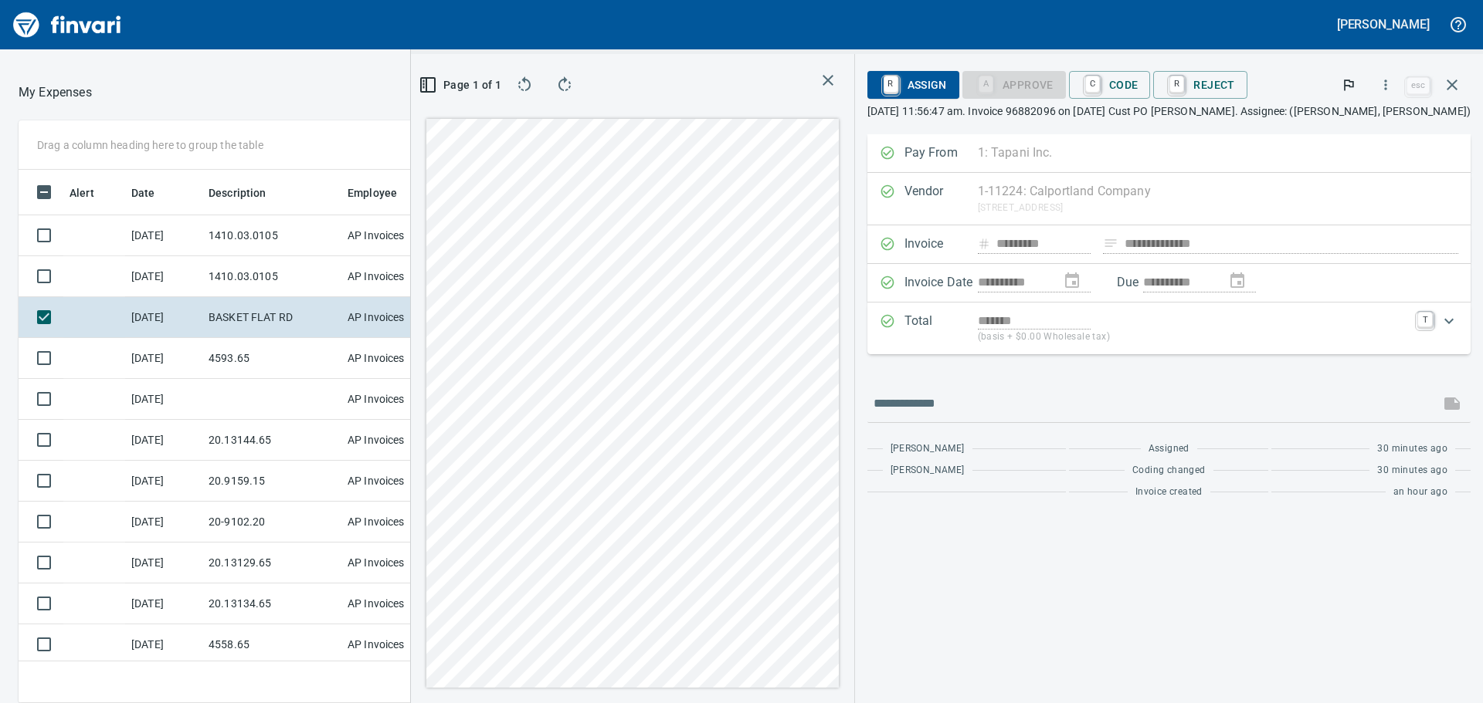
click at [919, 463] on div "**********" at bounding box center [947, 378] width 1072 height 649
click at [449, 412] on div at bounding box center [632, 403] width 419 height 575
click at [1397, 89] on button "button" at bounding box center [1385, 85] width 34 height 34
click at [1359, 134] on span "Download" at bounding box center [1383, 129] width 148 height 19
click at [930, 293] on div "**********" at bounding box center [947, 378] width 1072 height 649
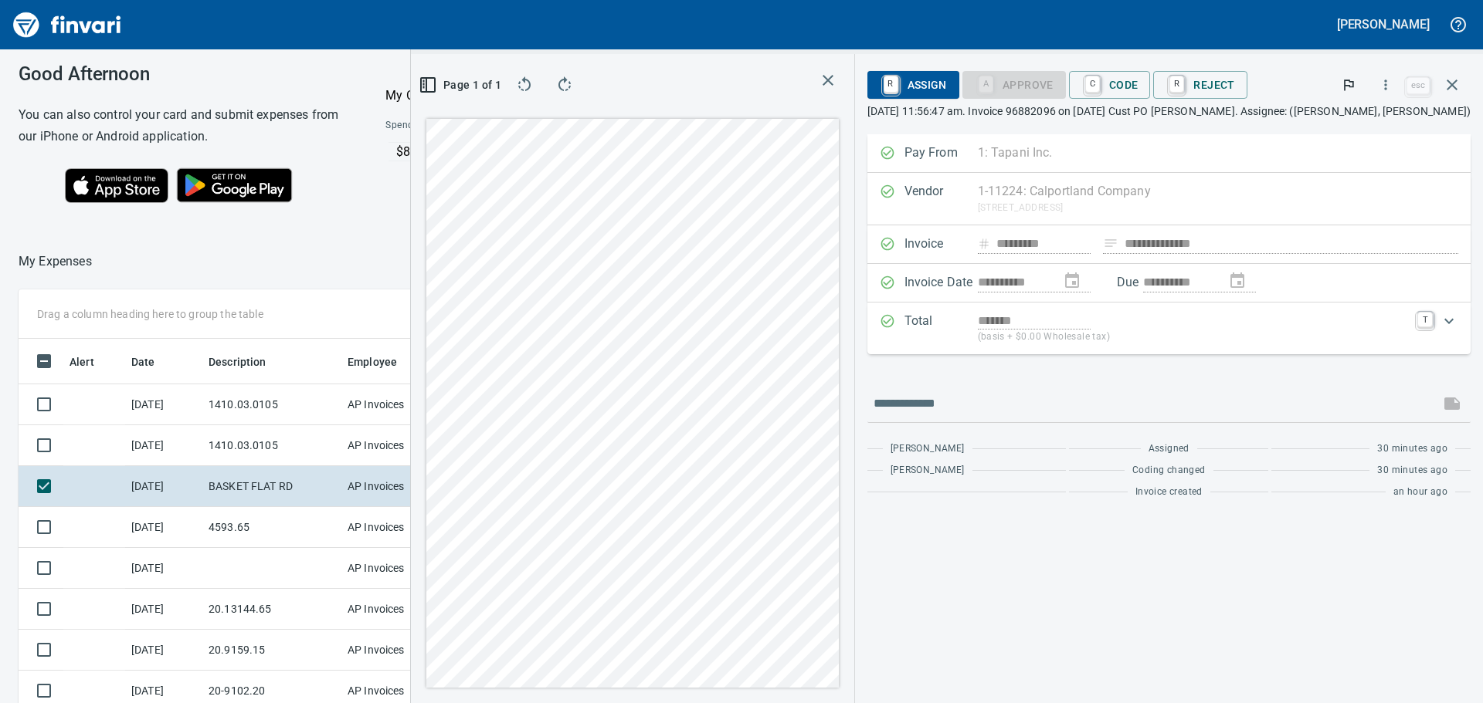
scroll to position [0, 0]
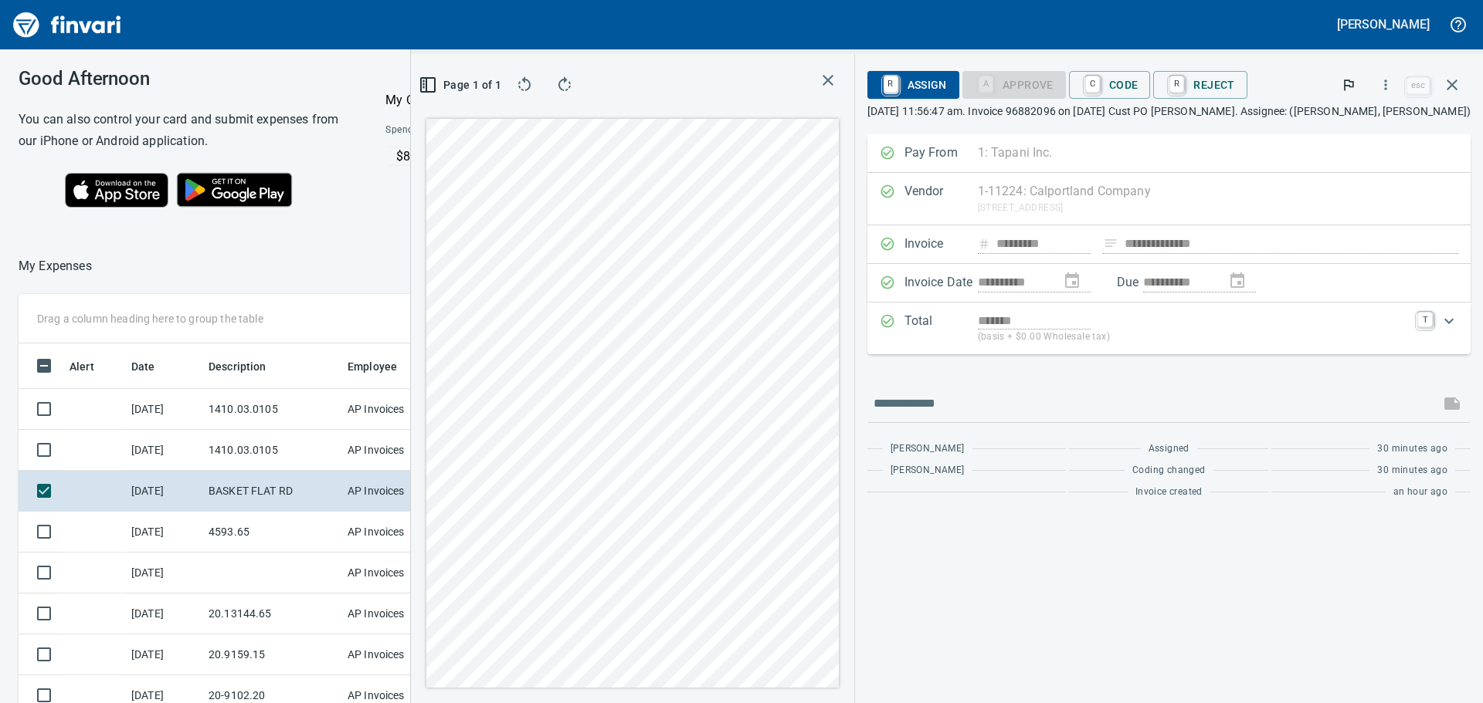
click at [837, 80] on icon "button" at bounding box center [827, 80] width 19 height 19
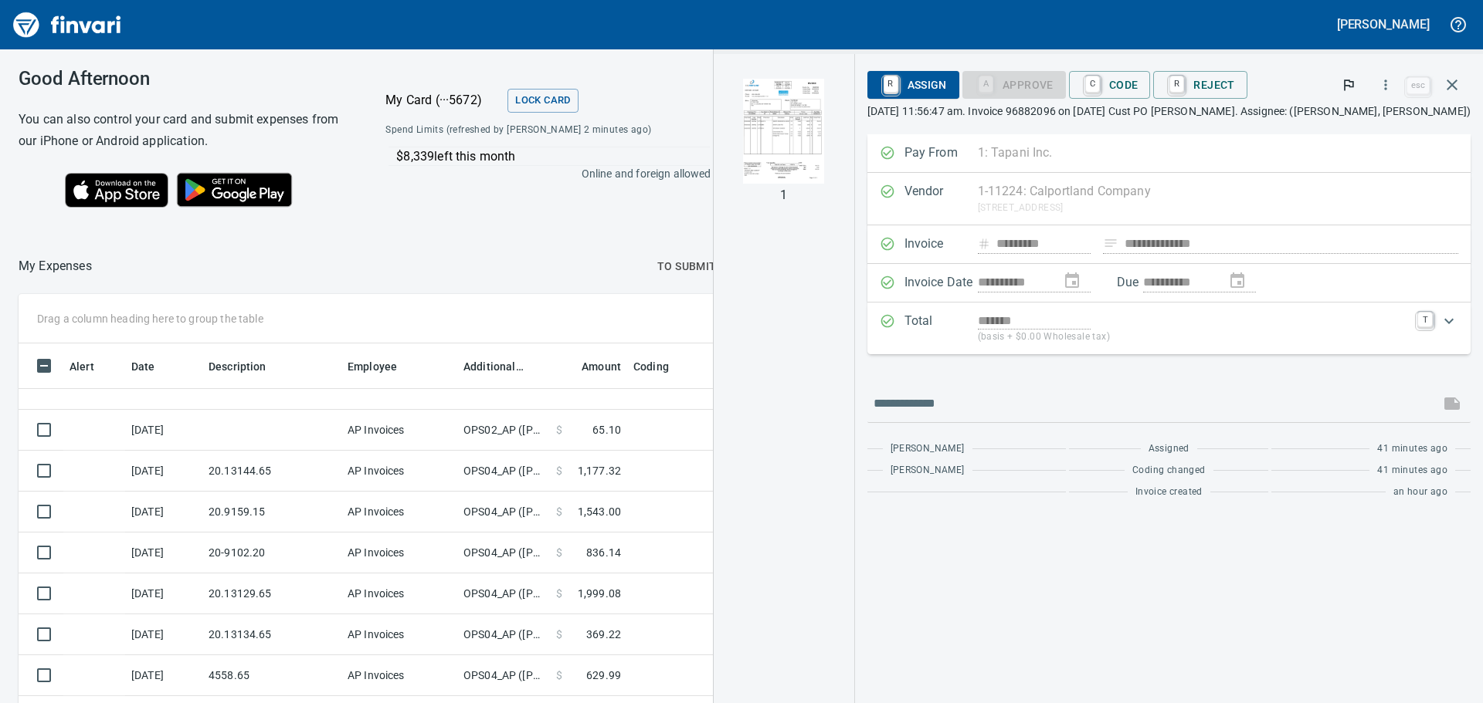
scroll to position [134, 0]
